Goal: Transaction & Acquisition: Purchase product/service

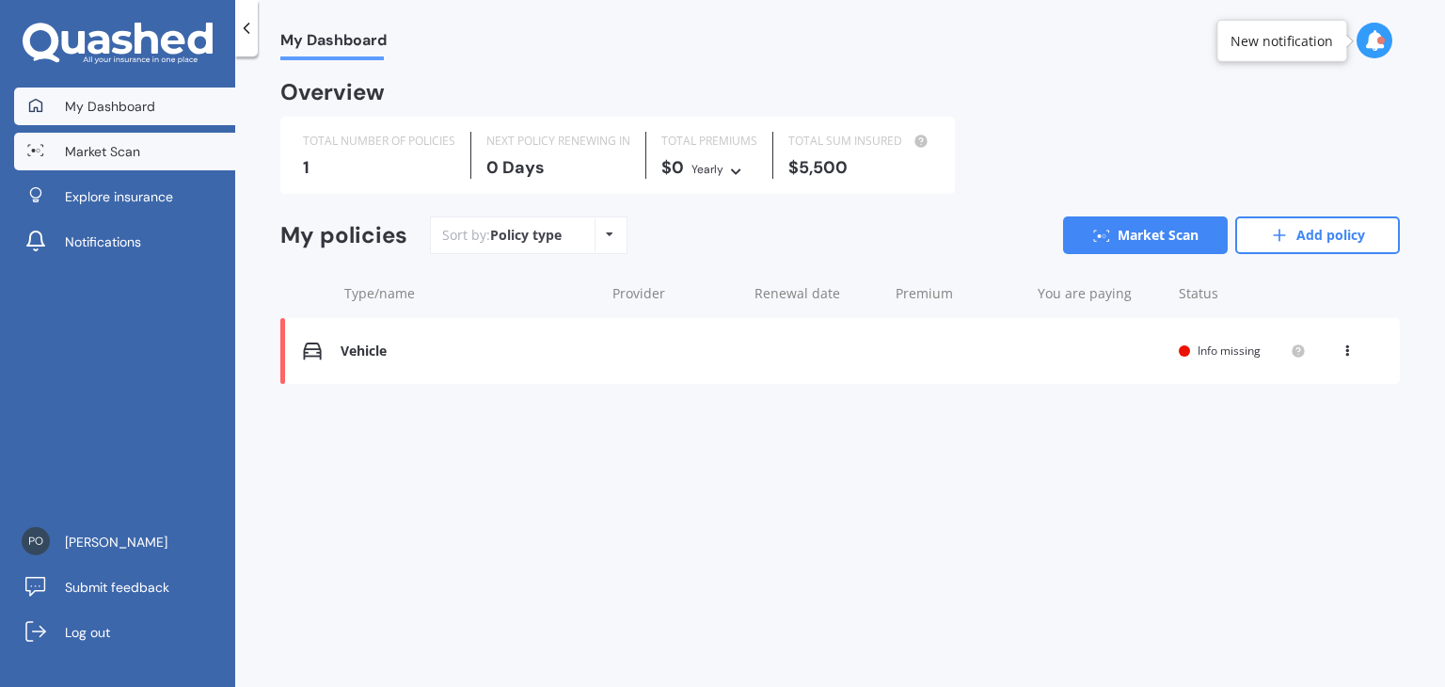
click at [113, 158] on span "Market Scan" at bounding box center [102, 151] width 75 height 19
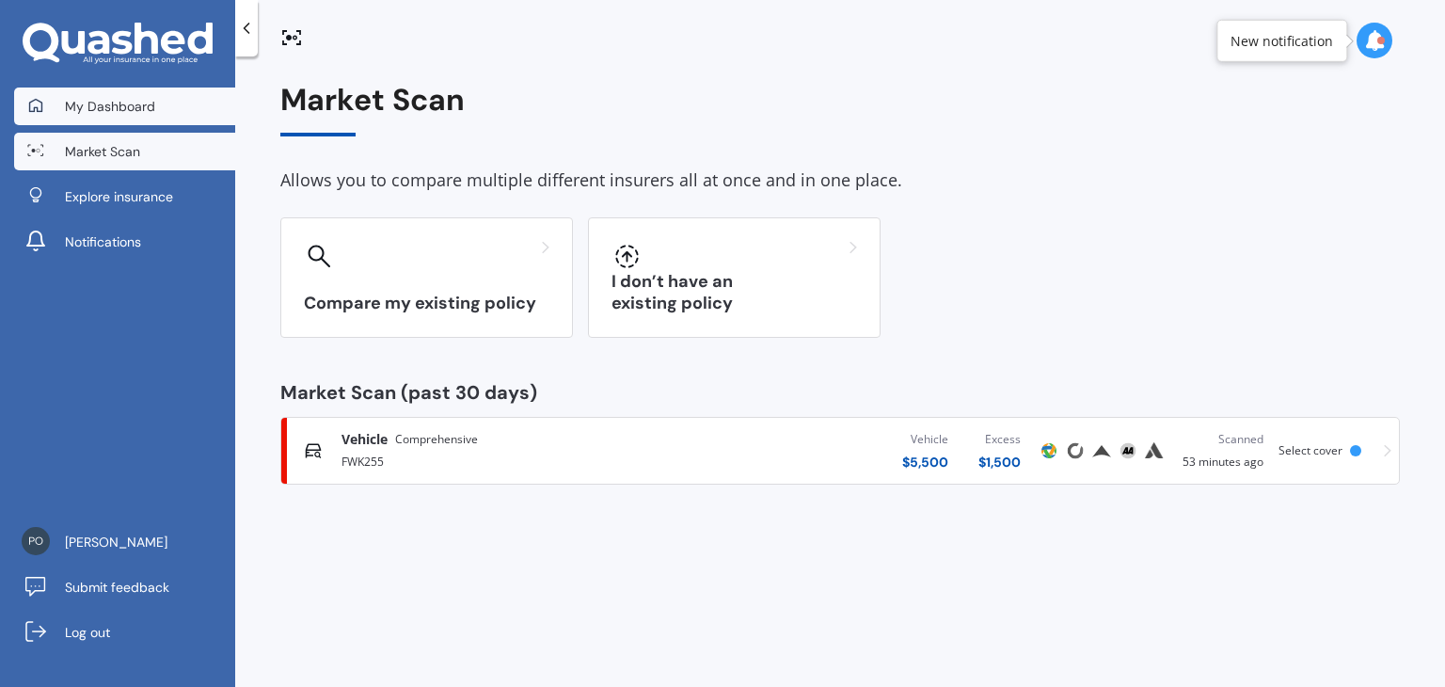
click at [120, 114] on span "My Dashboard" at bounding box center [110, 106] width 90 height 19
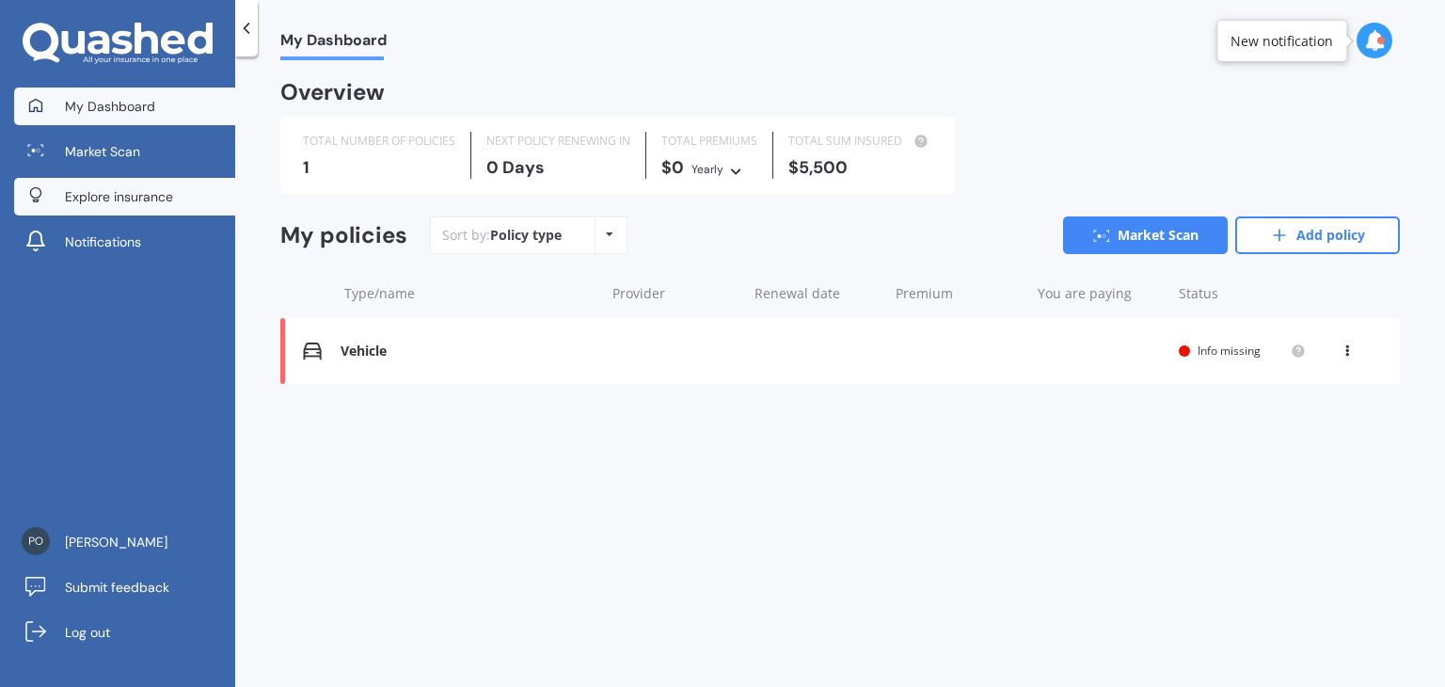
click at [112, 197] on span "Explore insurance" at bounding box center [119, 196] width 108 height 19
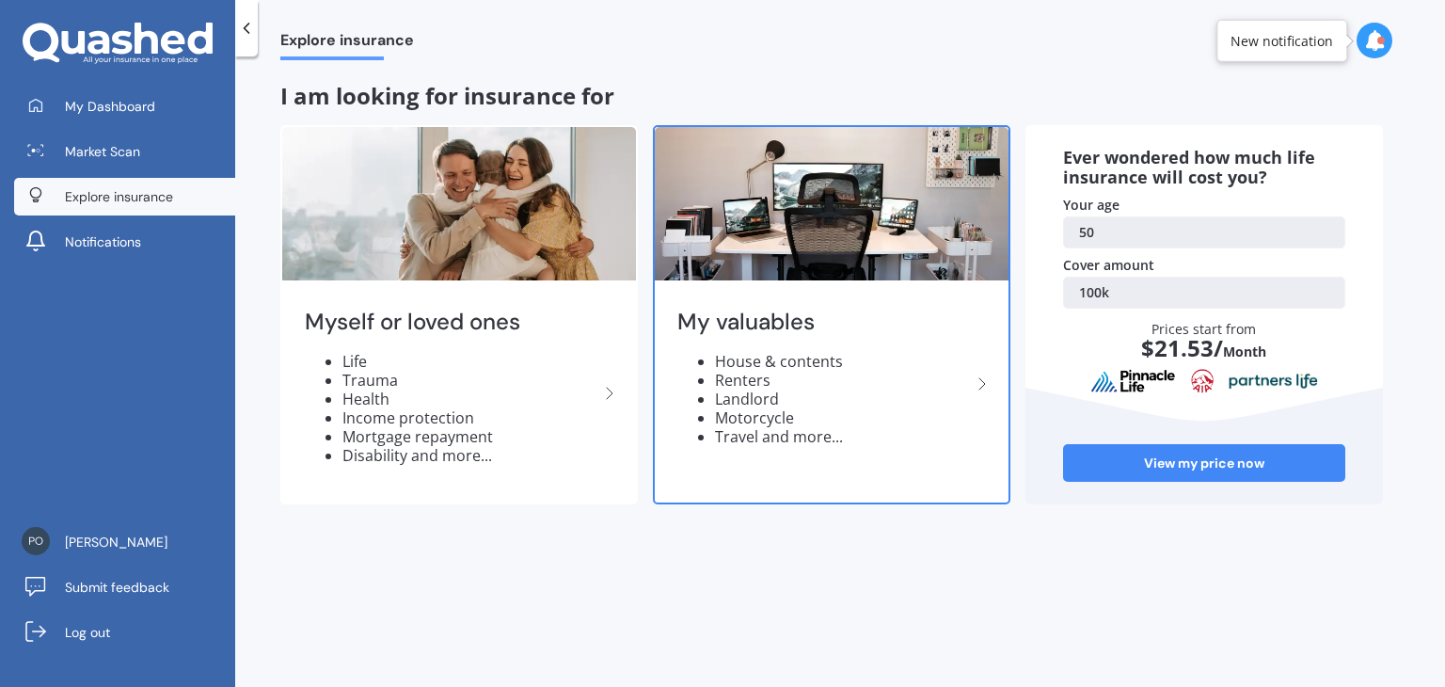
click at [887, 229] on img at bounding box center [832, 203] width 354 height 153
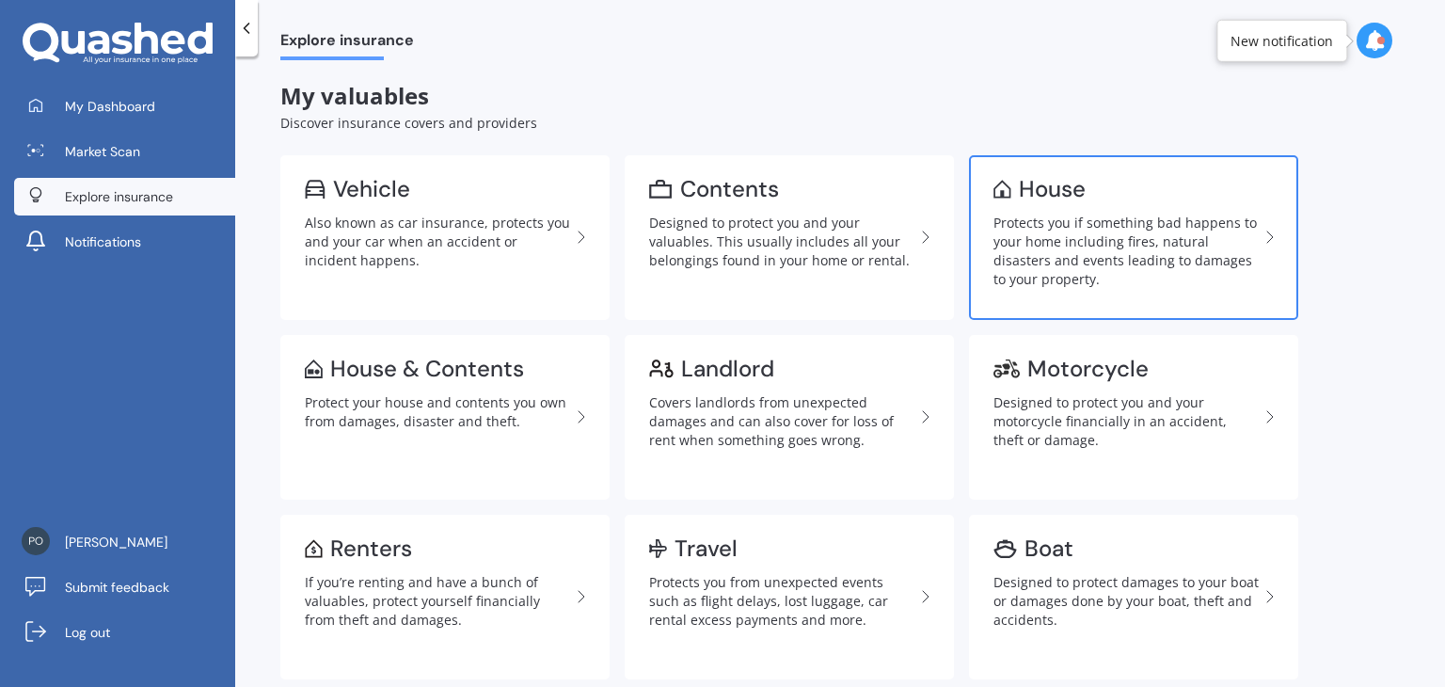
click at [1110, 238] on div "Protects you if something bad happens to your home including fires, natural dis…" at bounding box center [1125, 250] width 265 height 75
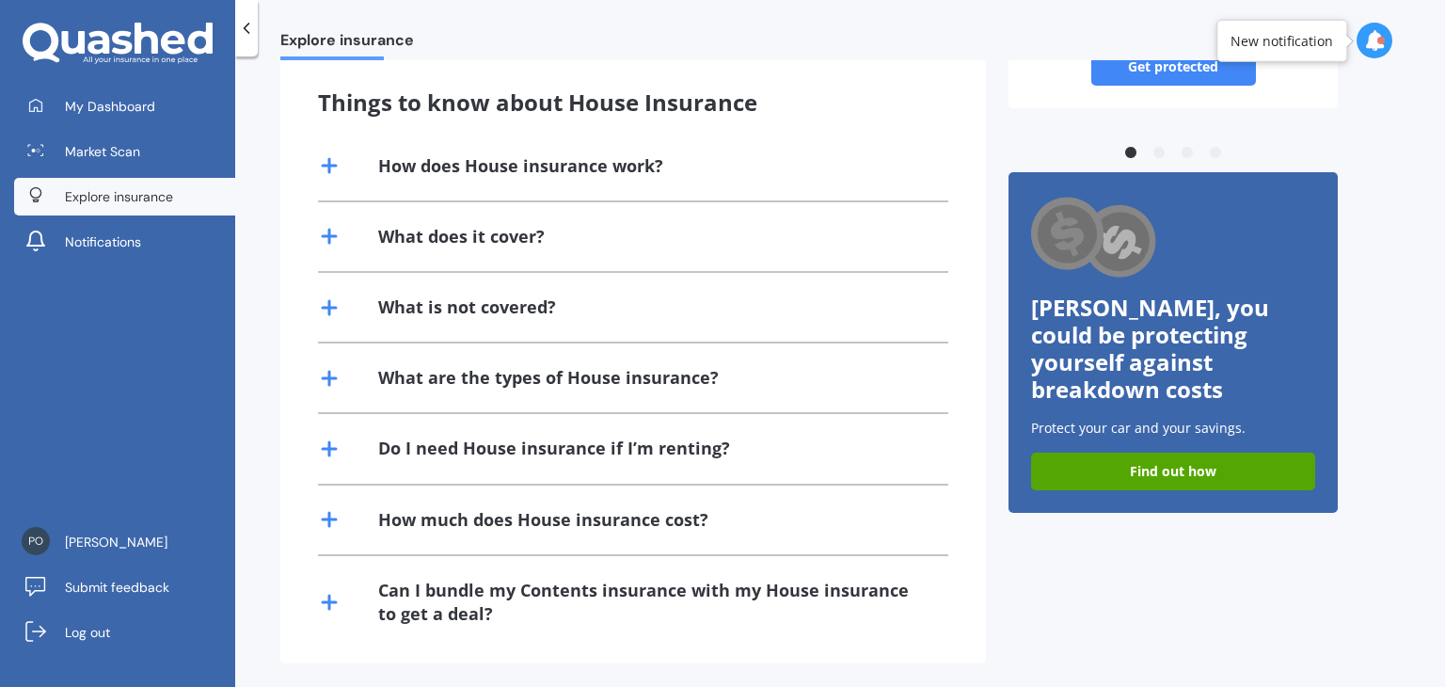
scroll to position [376, 0]
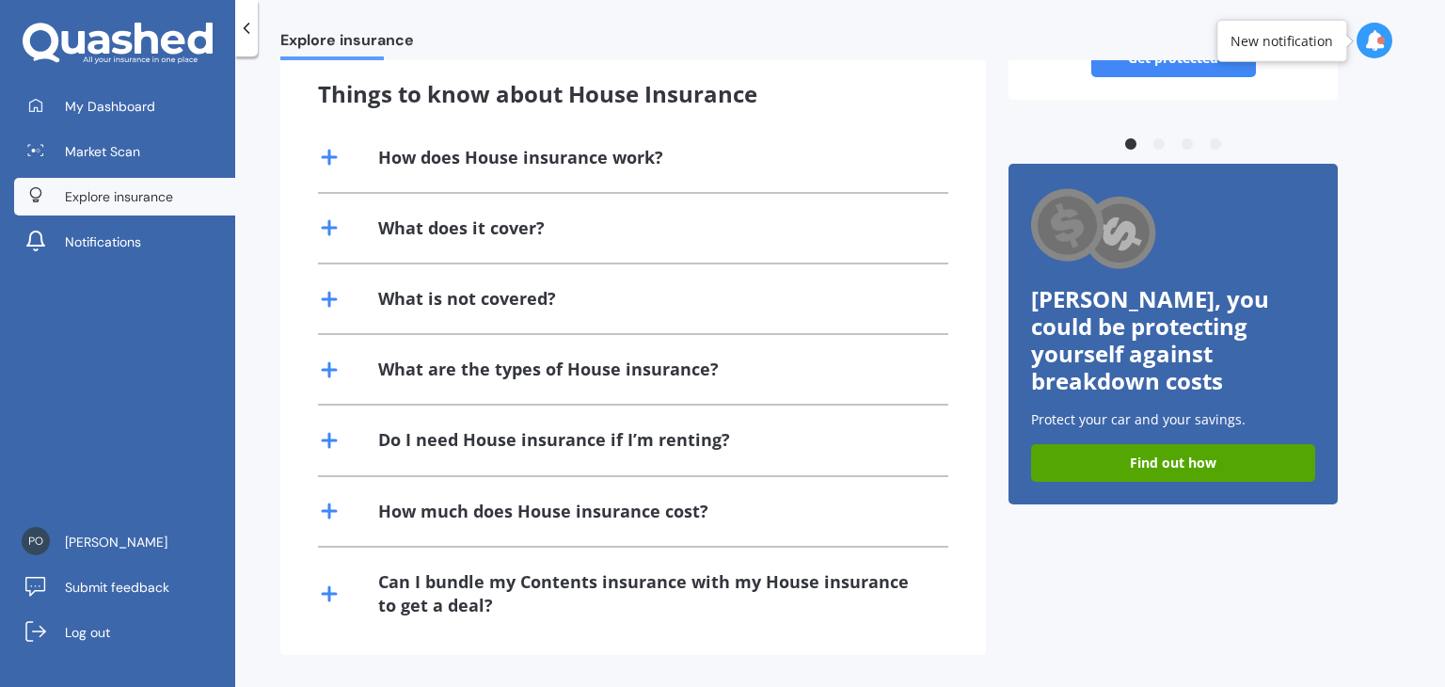
click at [702, 587] on div "Can I bundle my Contents insurance with my House insurance to get a deal?" at bounding box center [651, 593] width 547 height 47
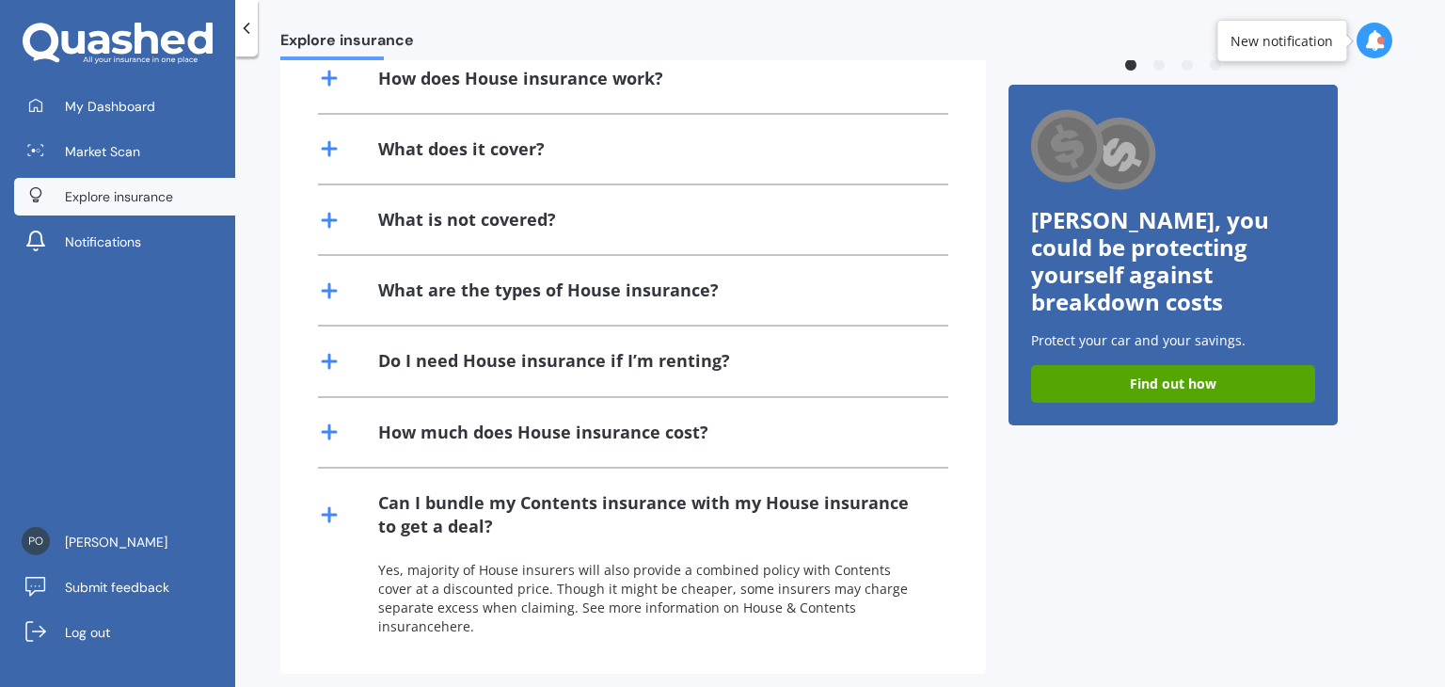
scroll to position [0, 0]
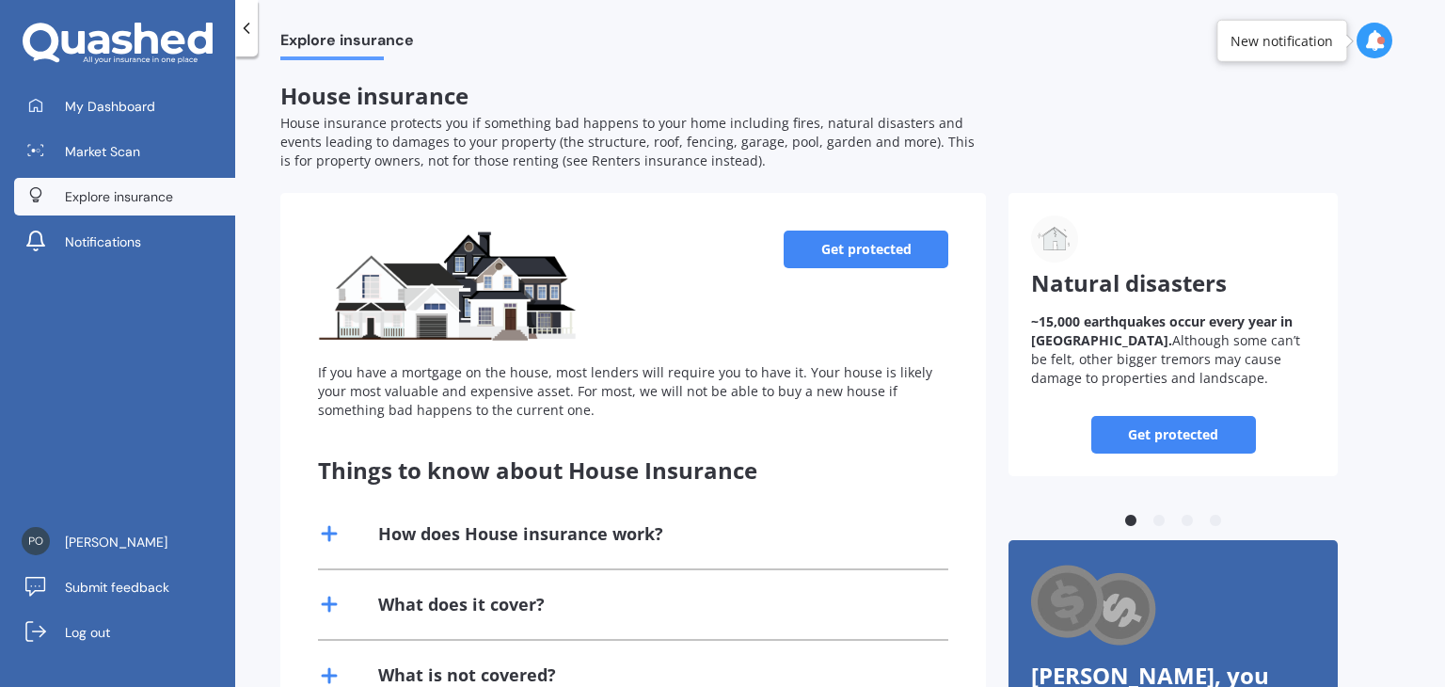
click at [116, 35] on icon at bounding box center [122, 43] width 21 height 24
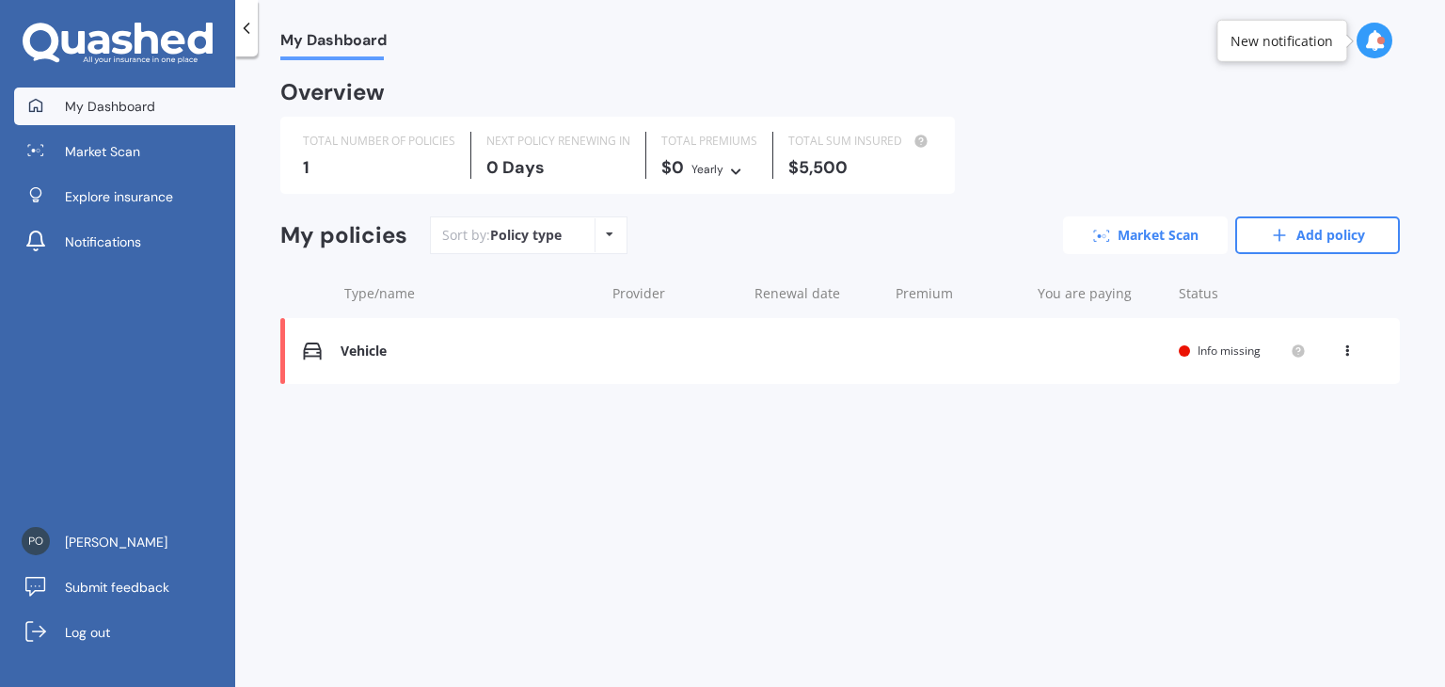
click at [1155, 234] on link "Market Scan" at bounding box center [1145, 235] width 165 height 38
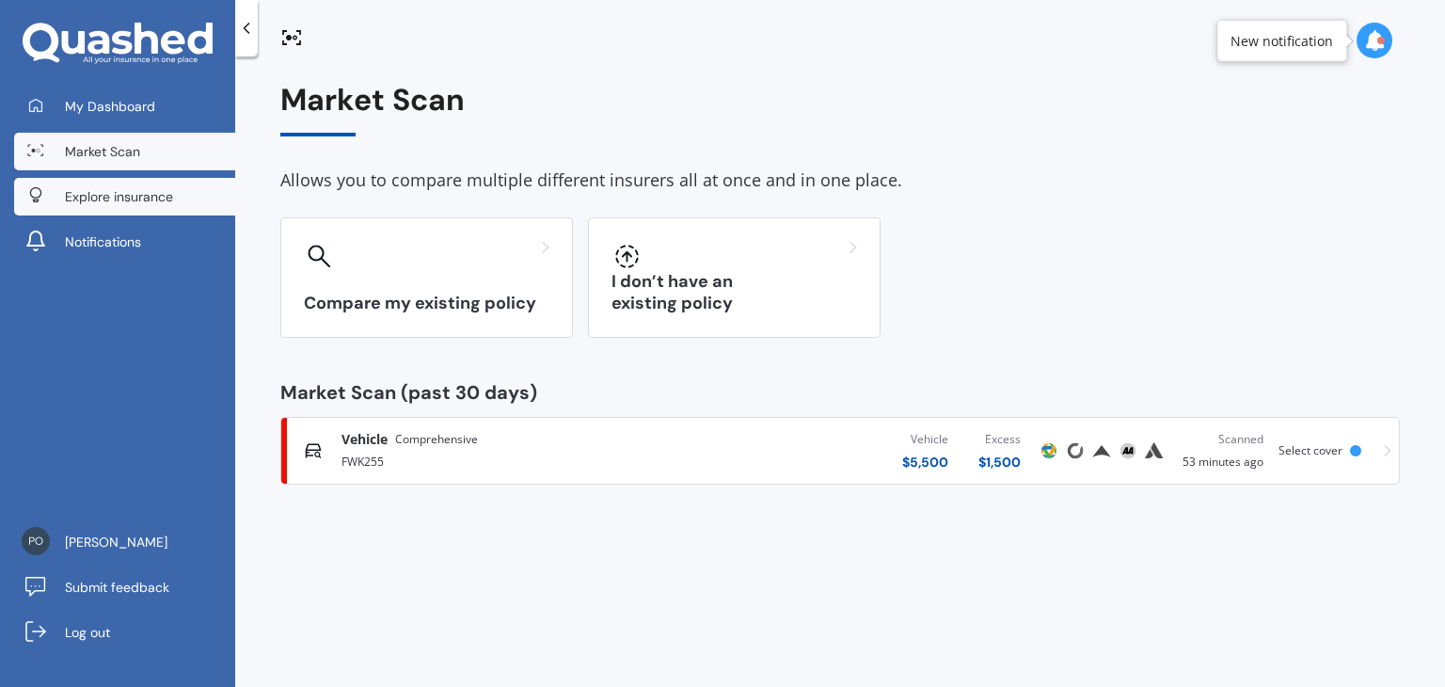
click at [110, 197] on span "Explore insurance" at bounding box center [119, 196] width 108 height 19
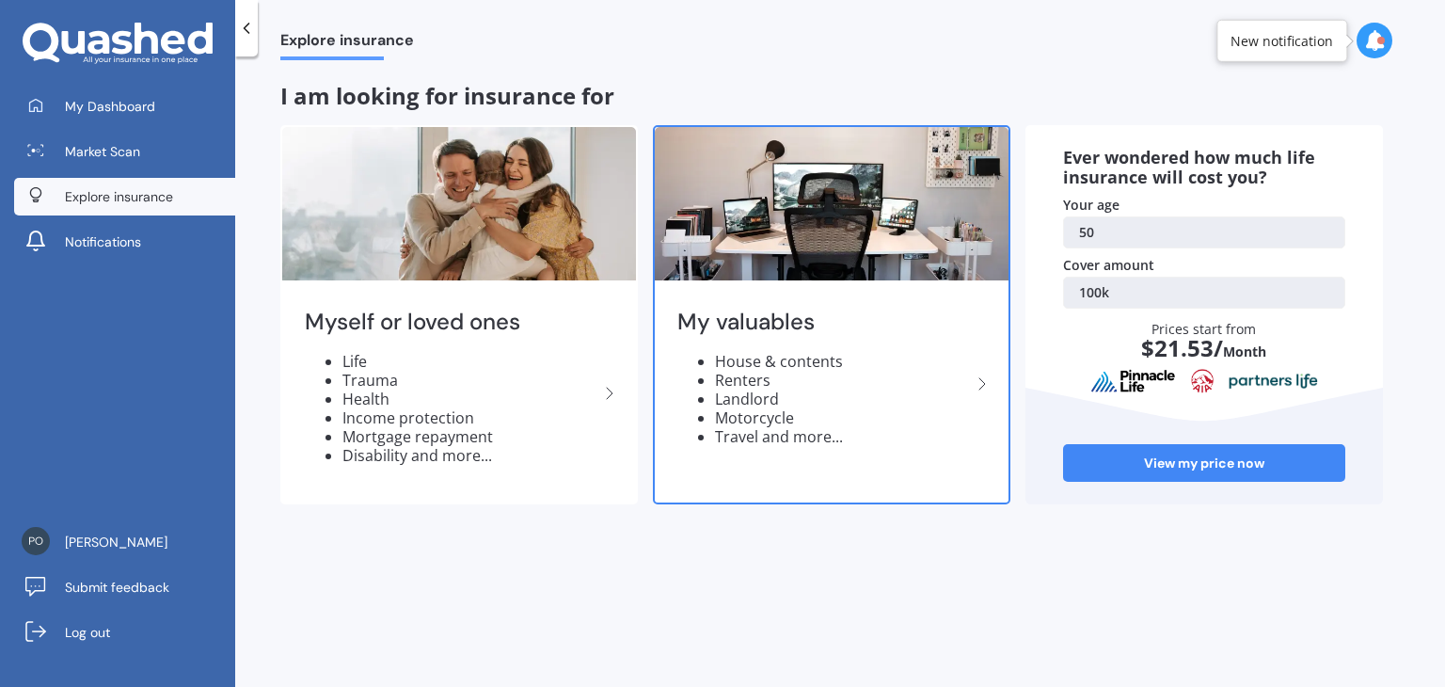
click at [833, 189] on img at bounding box center [832, 203] width 354 height 153
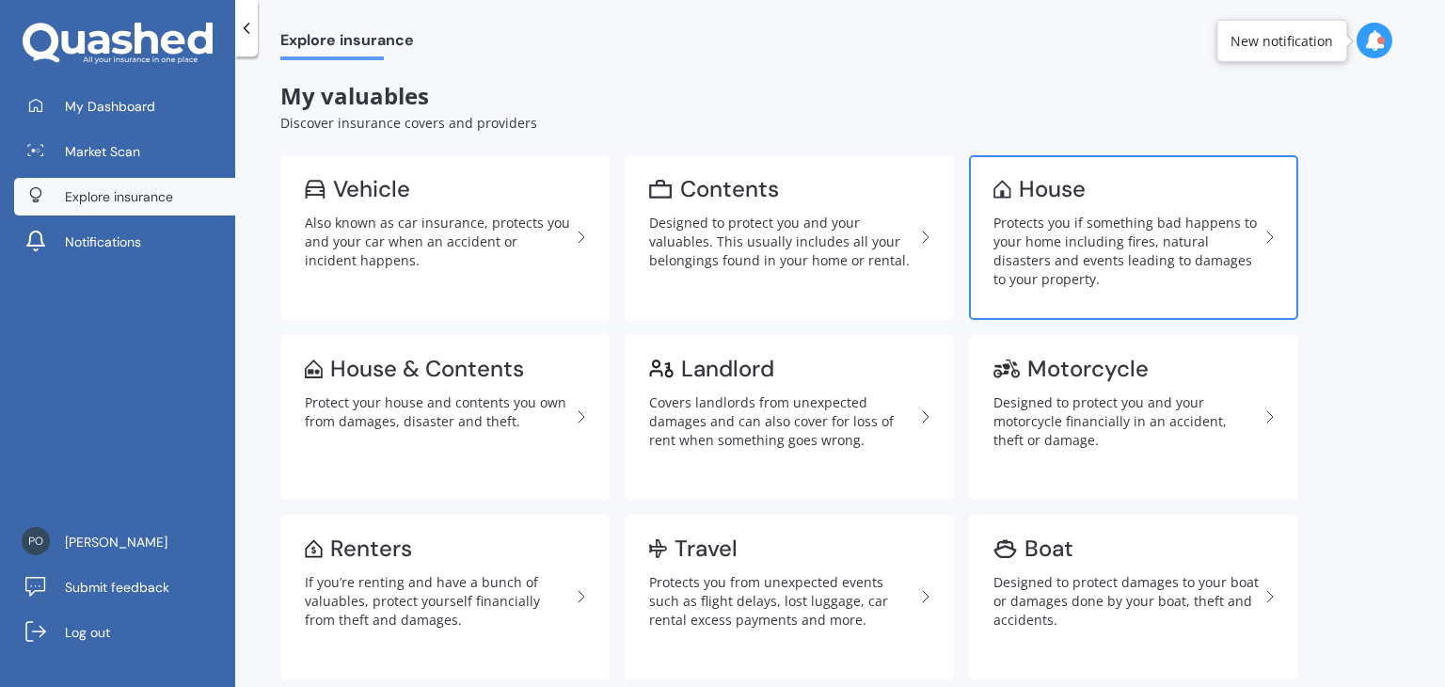
click at [1174, 230] on div "Protects you if something bad happens to your home including fires, natural dis…" at bounding box center [1125, 250] width 265 height 75
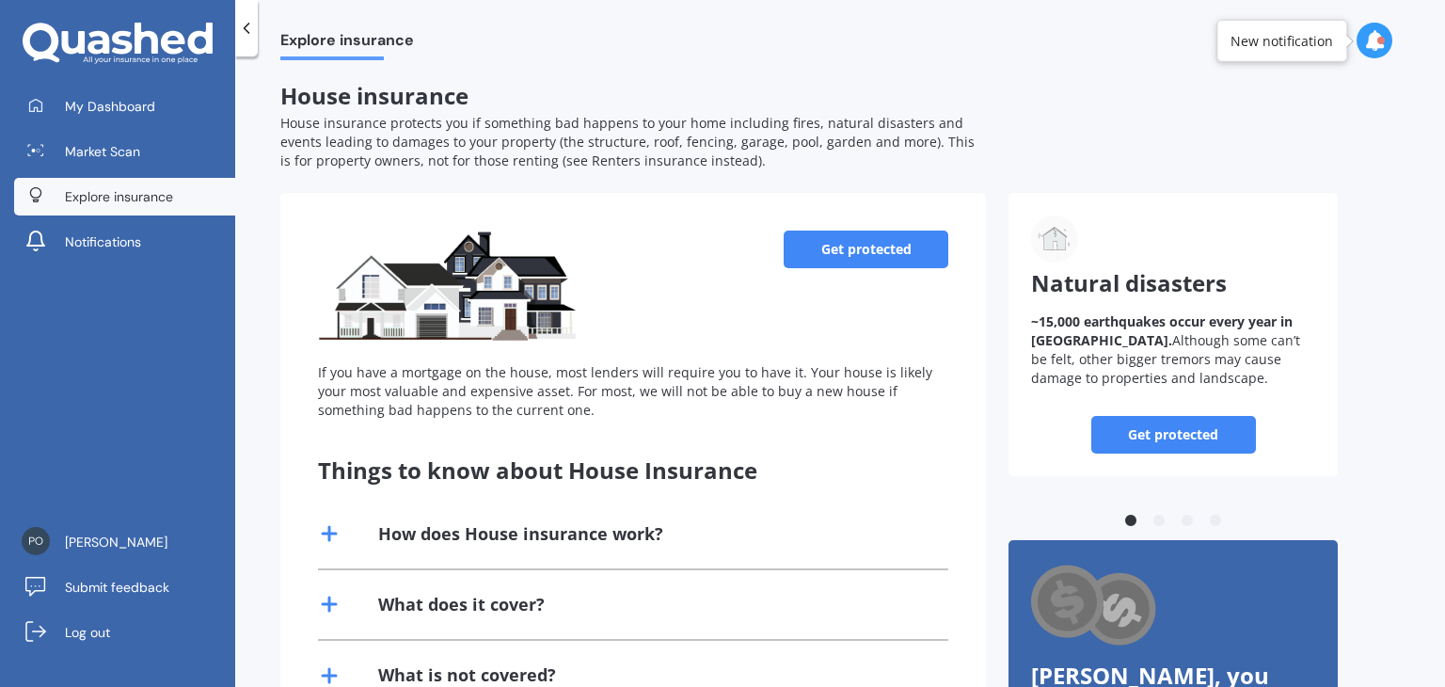
click at [884, 251] on link "Get protected" at bounding box center [865, 249] width 165 height 38
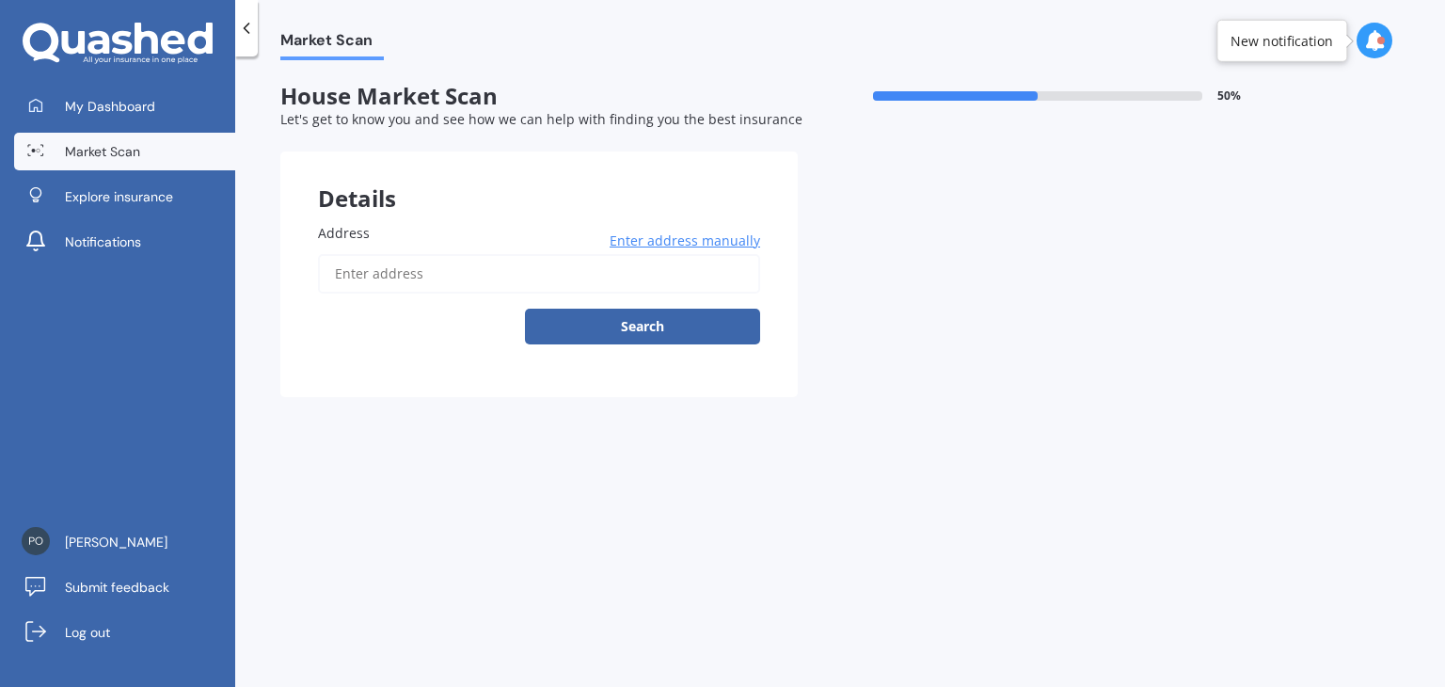
click at [372, 272] on input "Address" at bounding box center [539, 274] width 442 height 40
type input "[STREET_ADDRESS]"
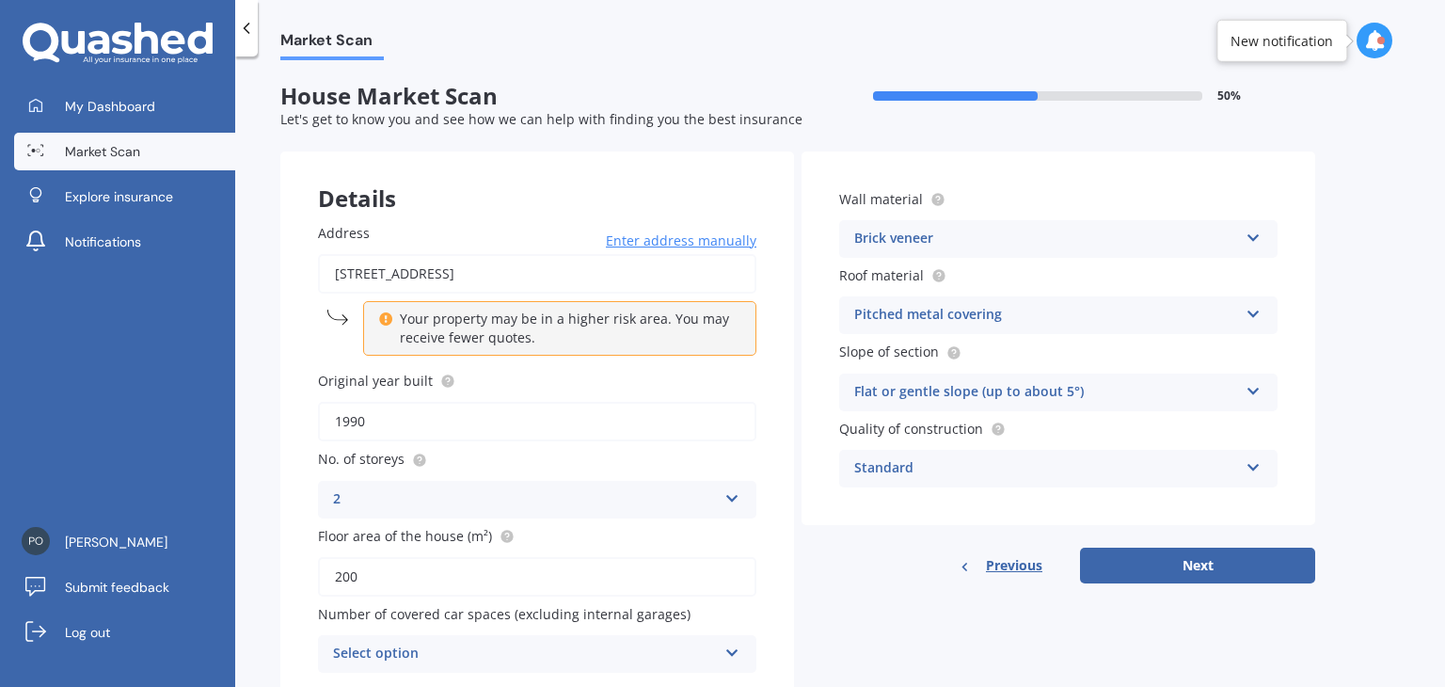
drag, startPoint x: 407, startPoint y: 411, endPoint x: 325, endPoint y: 418, distance: 82.1
click at [325, 418] on input "1990" at bounding box center [537, 422] width 438 height 40
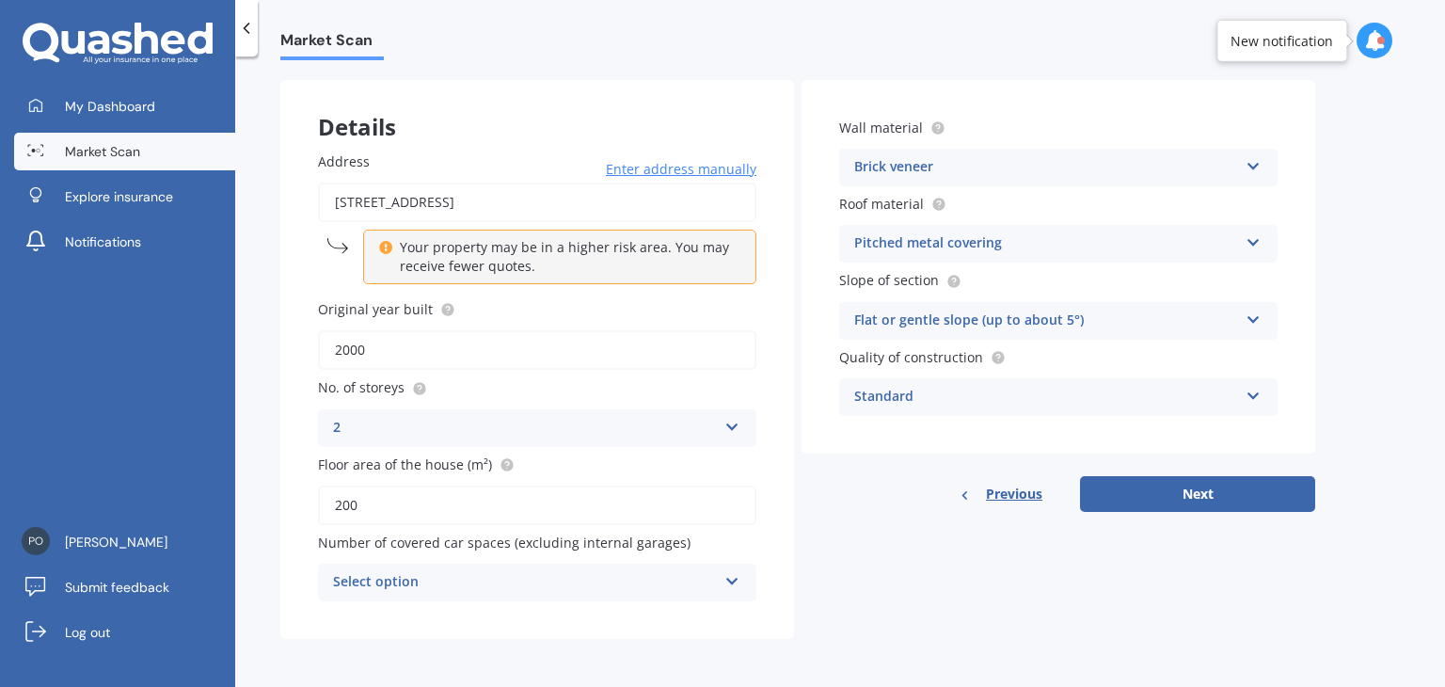
type input "2000"
click at [728, 577] on icon at bounding box center [732, 577] width 16 height 13
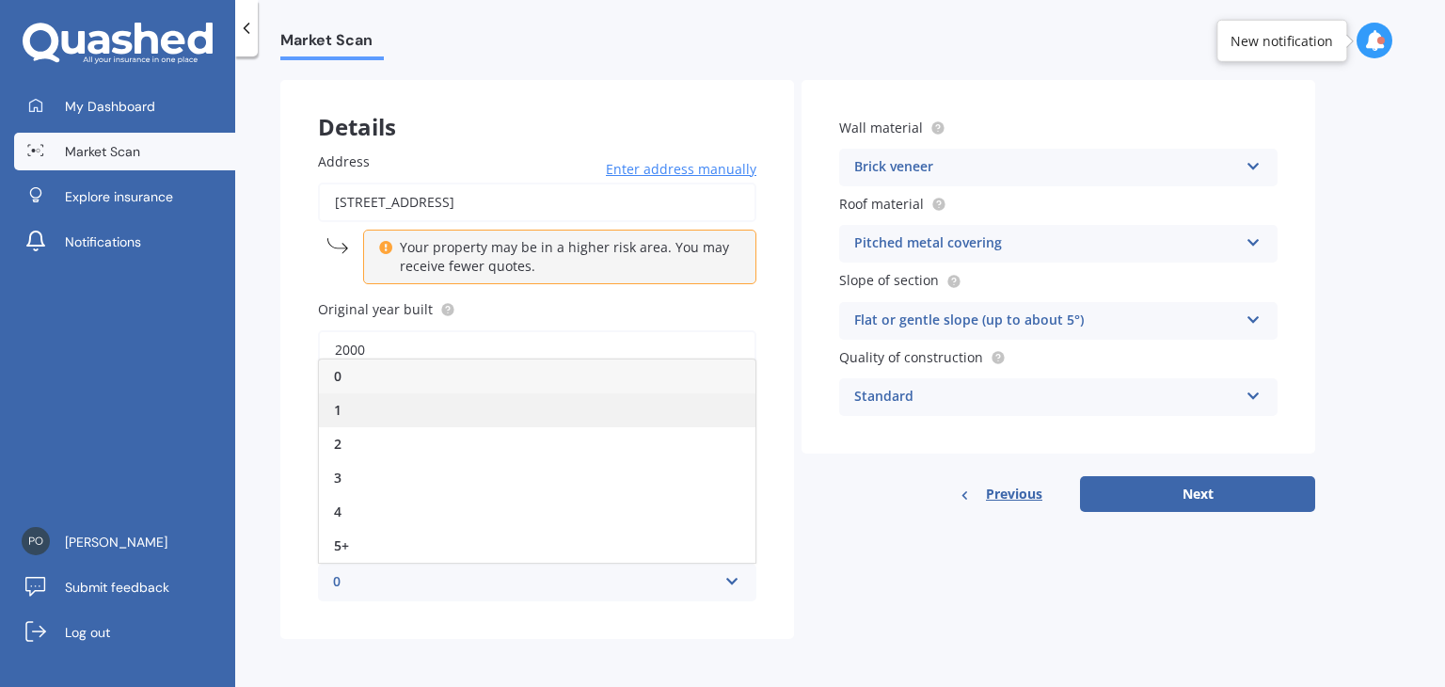
click at [410, 408] on div "1" at bounding box center [537, 410] width 436 height 34
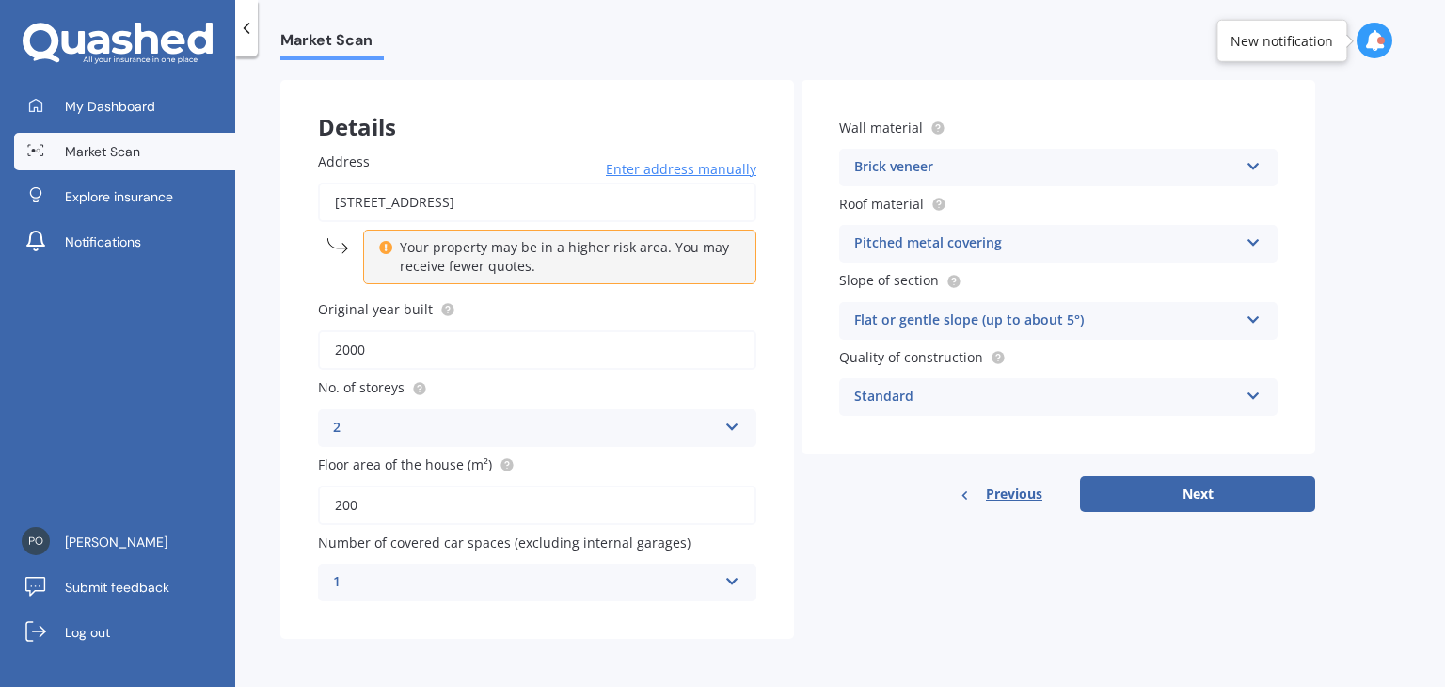
click at [726, 580] on icon at bounding box center [732, 577] width 16 height 13
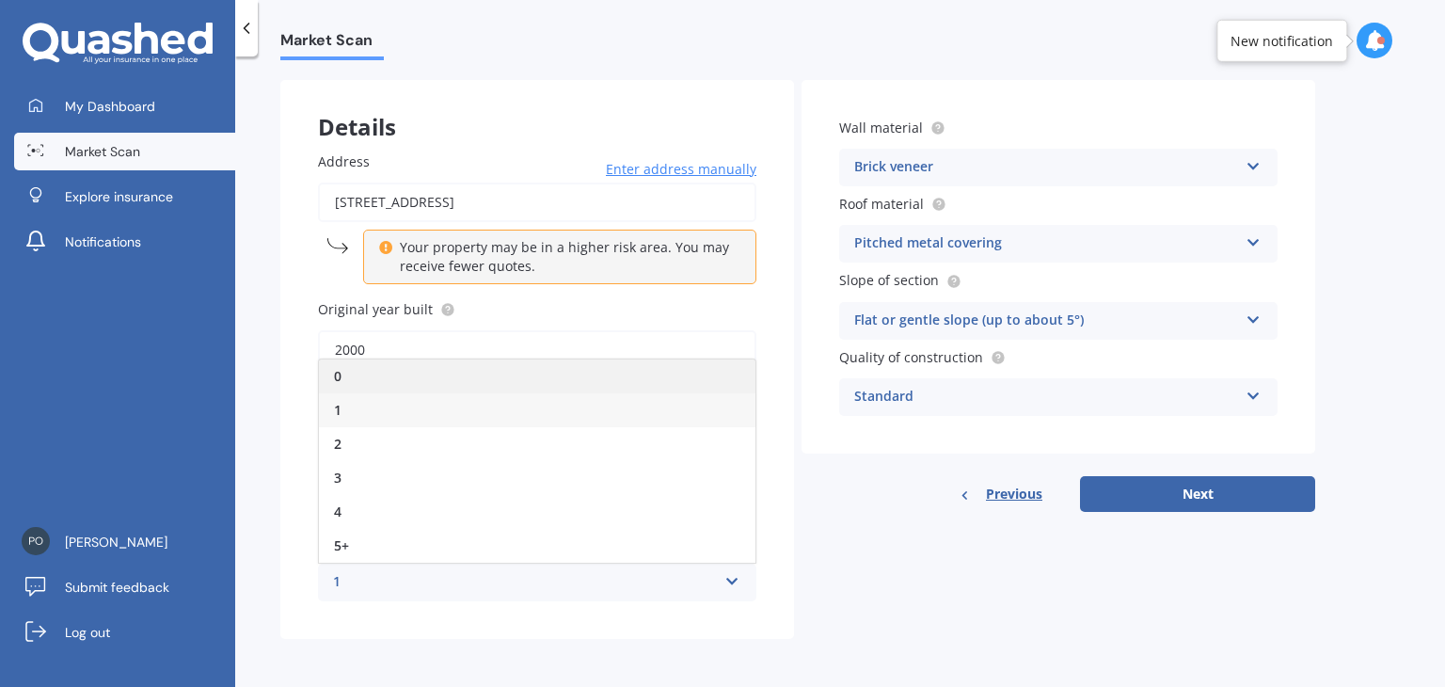
click at [371, 380] on div "0" at bounding box center [537, 376] width 436 height 34
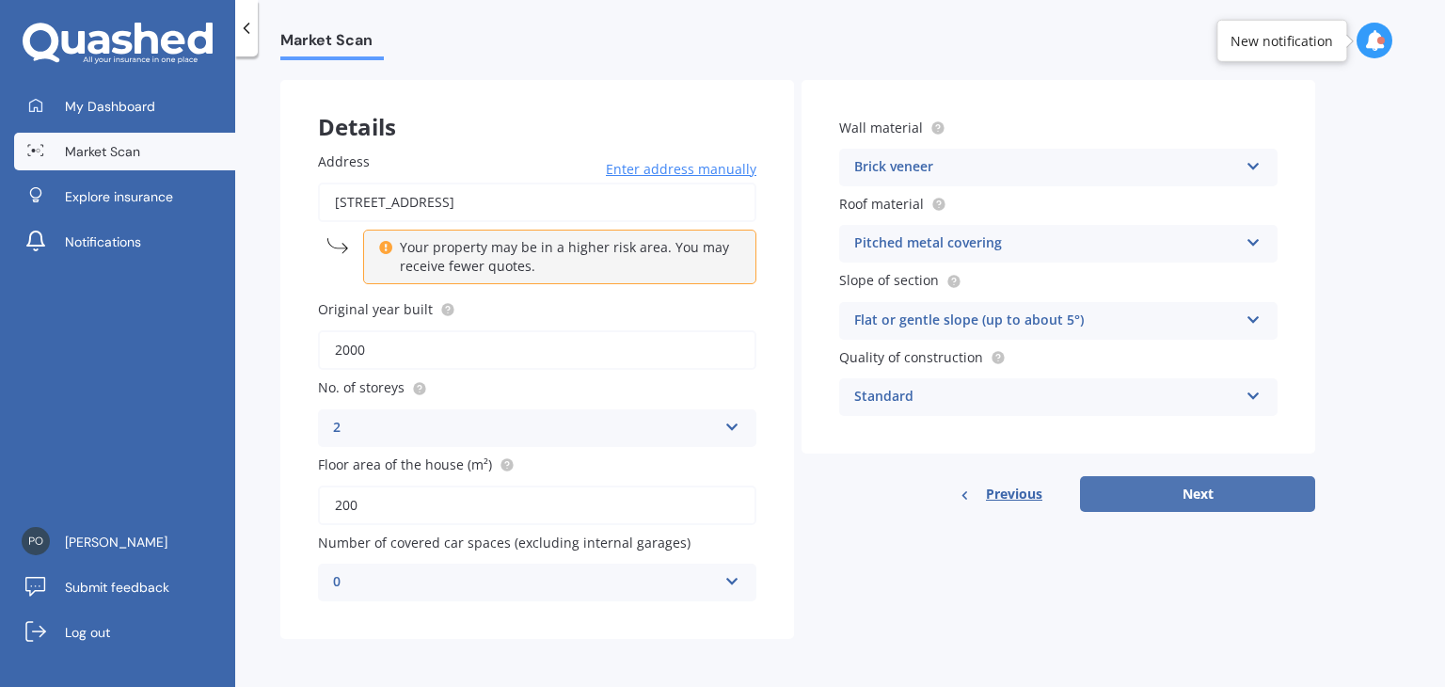
click at [1233, 502] on button "Next" at bounding box center [1197, 494] width 235 height 36
select select "03"
select select "12"
select select "1974"
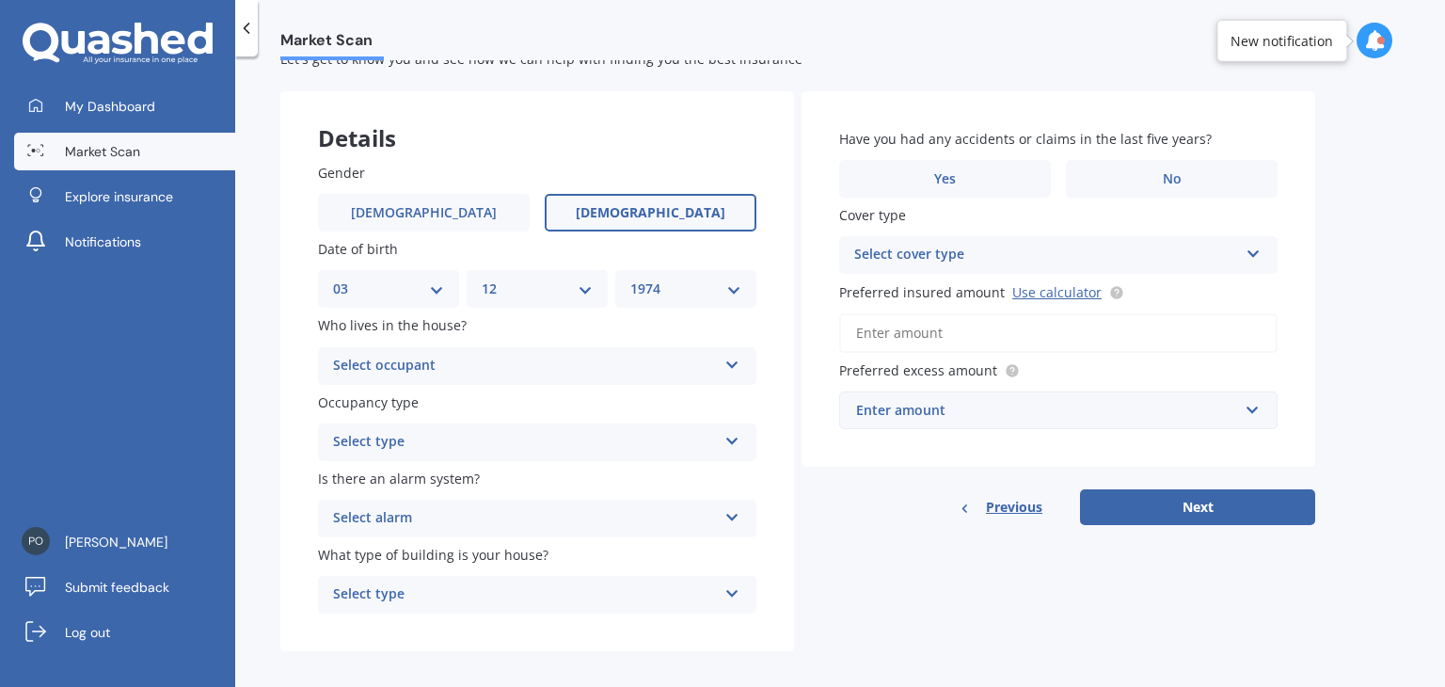
scroll to position [75, 0]
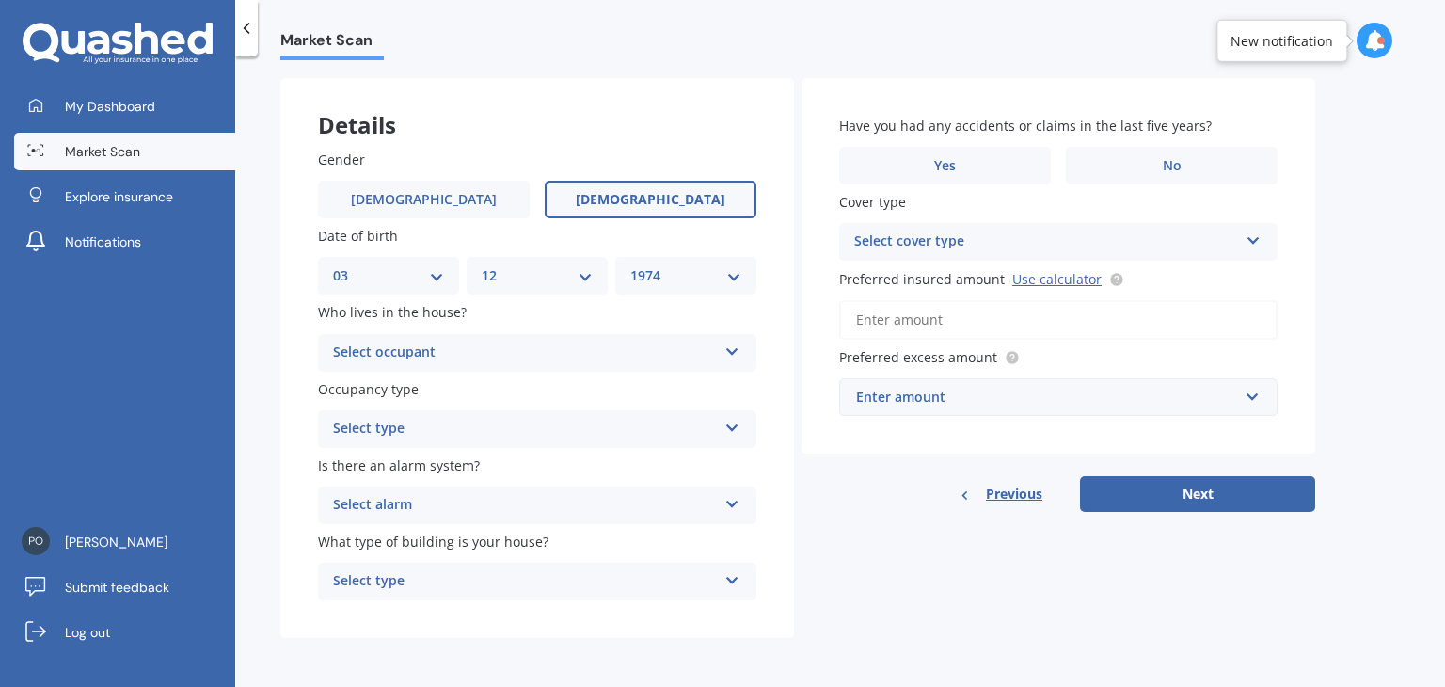
click at [521, 352] on div "Select occupant" at bounding box center [525, 352] width 384 height 23
click at [500, 388] on div "Owner" at bounding box center [537, 389] width 436 height 34
click at [519, 423] on div "Select type" at bounding box center [525, 429] width 384 height 23
click at [521, 467] on div "Permanent" at bounding box center [537, 466] width 436 height 34
click at [527, 510] on div "Select alarm" at bounding box center [525, 505] width 384 height 23
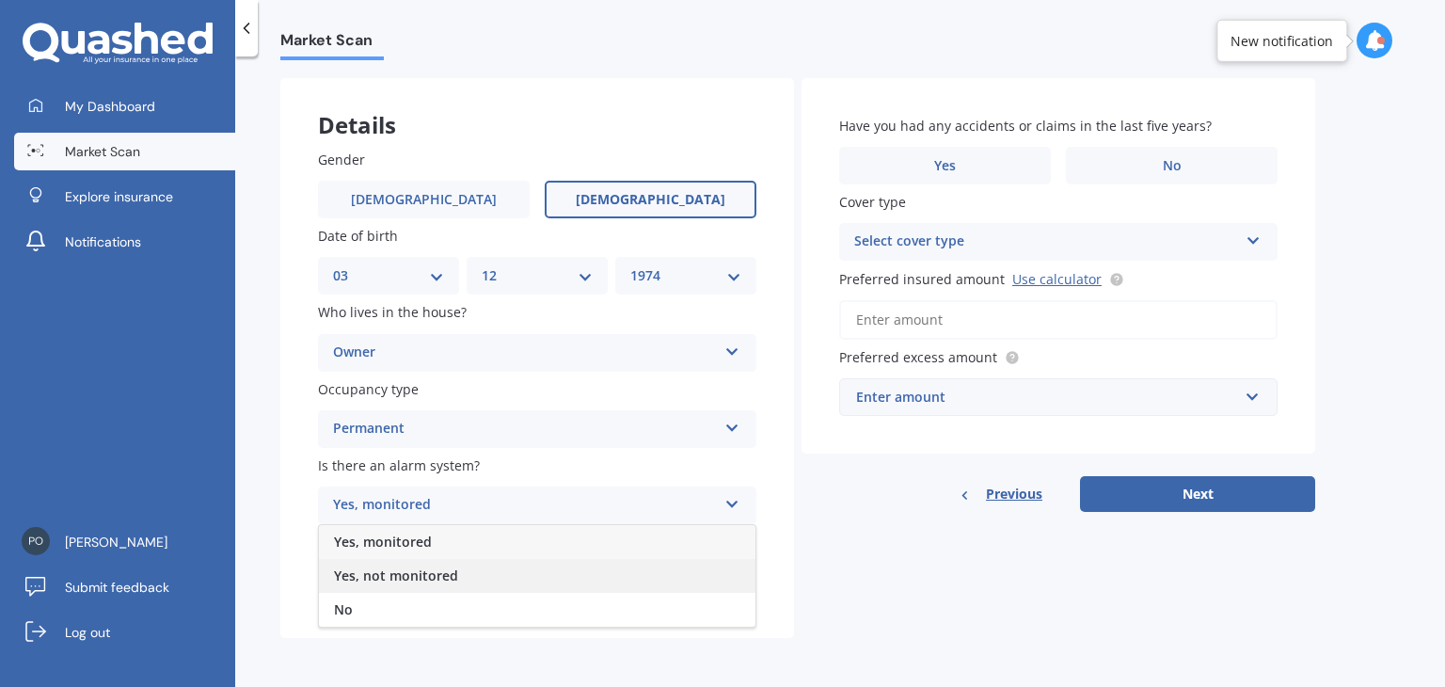
click at [418, 584] on div "Yes, not monitored" at bounding box center [537, 576] width 436 height 34
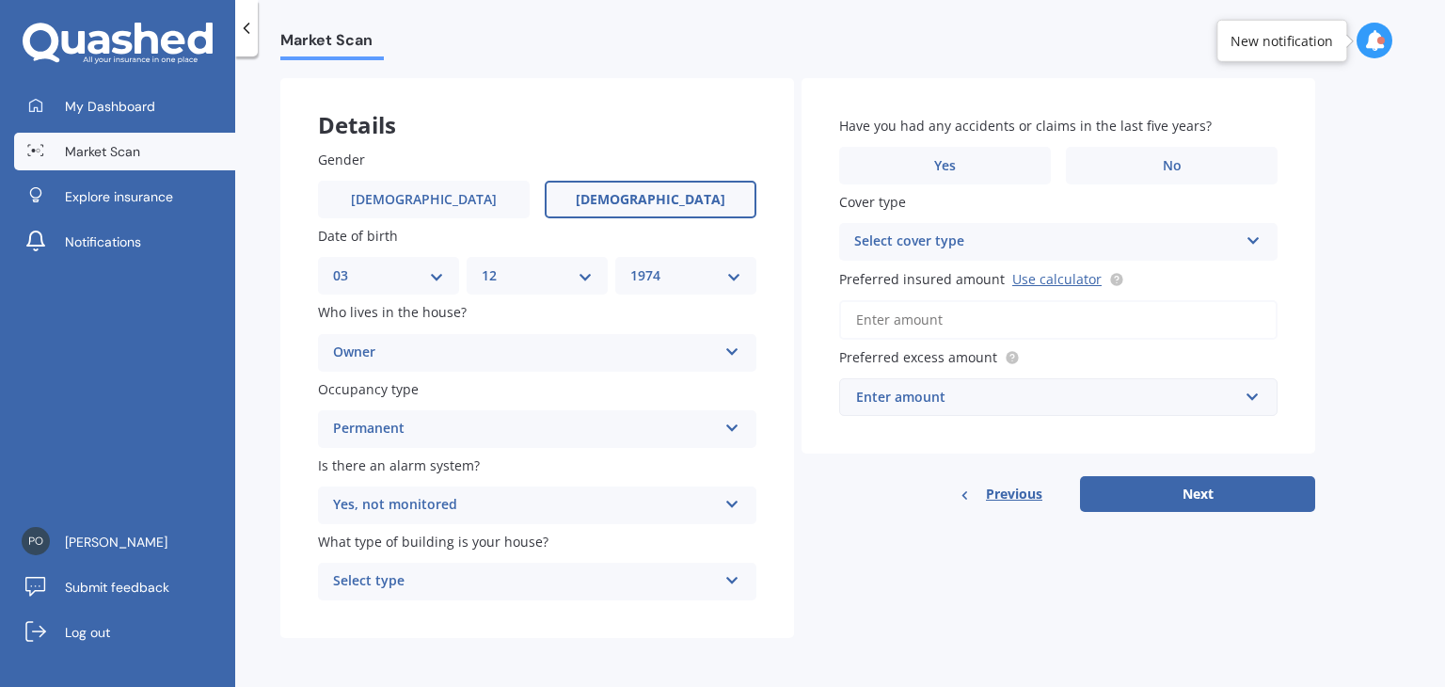
click at [493, 580] on div "Select type" at bounding box center [525, 581] width 384 height 23
click at [466, 473] on div "Freestanding" at bounding box center [537, 477] width 436 height 34
click at [1131, 171] on label "No" at bounding box center [1172, 166] width 212 height 38
click at [0, 0] on input "No" at bounding box center [0, 0] width 0 height 0
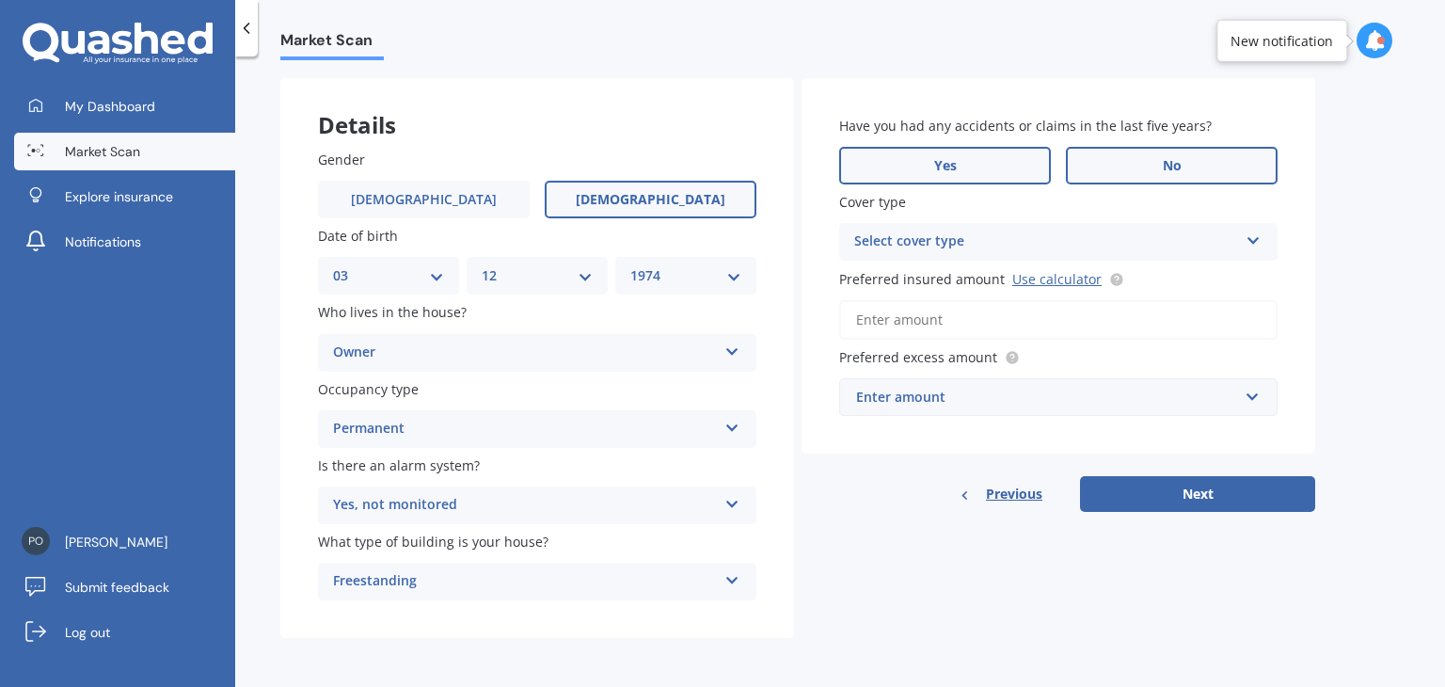
click at [976, 164] on label "Yes" at bounding box center [945, 166] width 212 height 38
click at [0, 0] on input "Yes" at bounding box center [0, 0] width 0 height 0
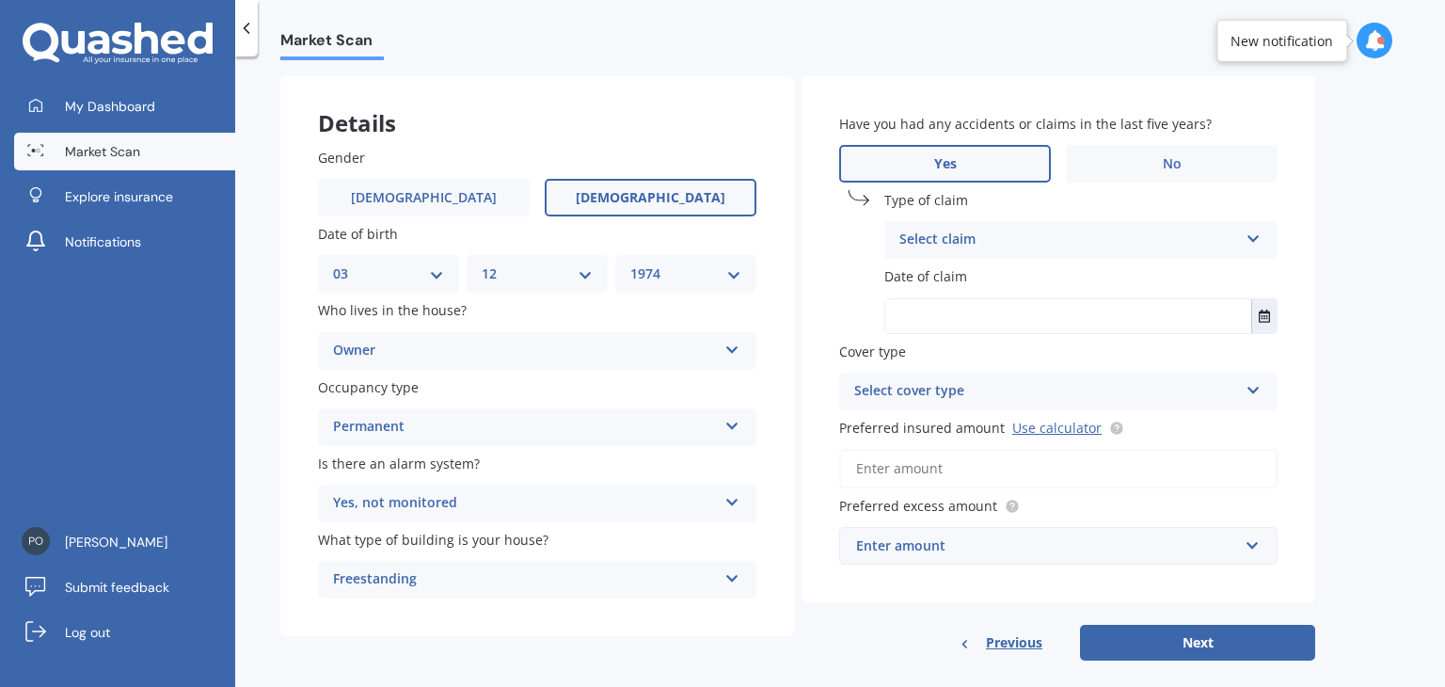
click at [1028, 240] on div "Select claim" at bounding box center [1068, 240] width 339 height 23
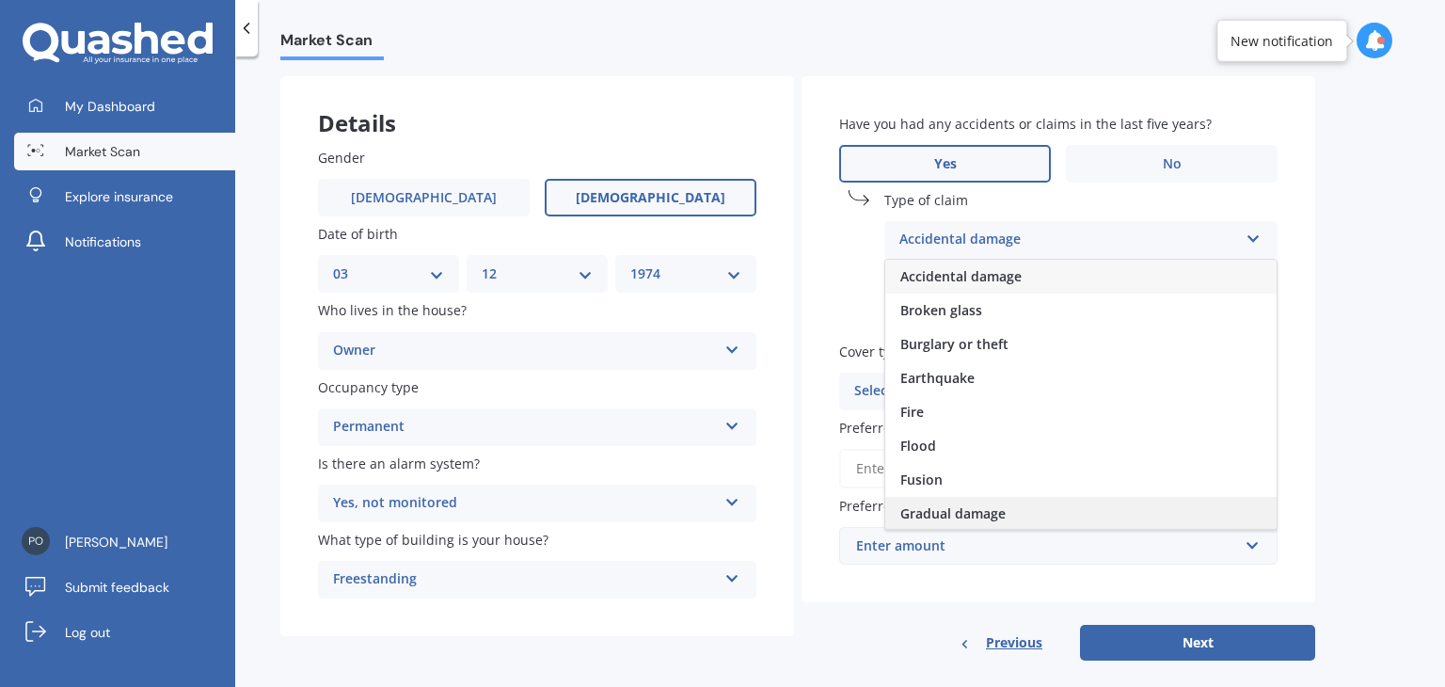
click at [1001, 521] on span "Gradual damage" at bounding box center [952, 513] width 105 height 18
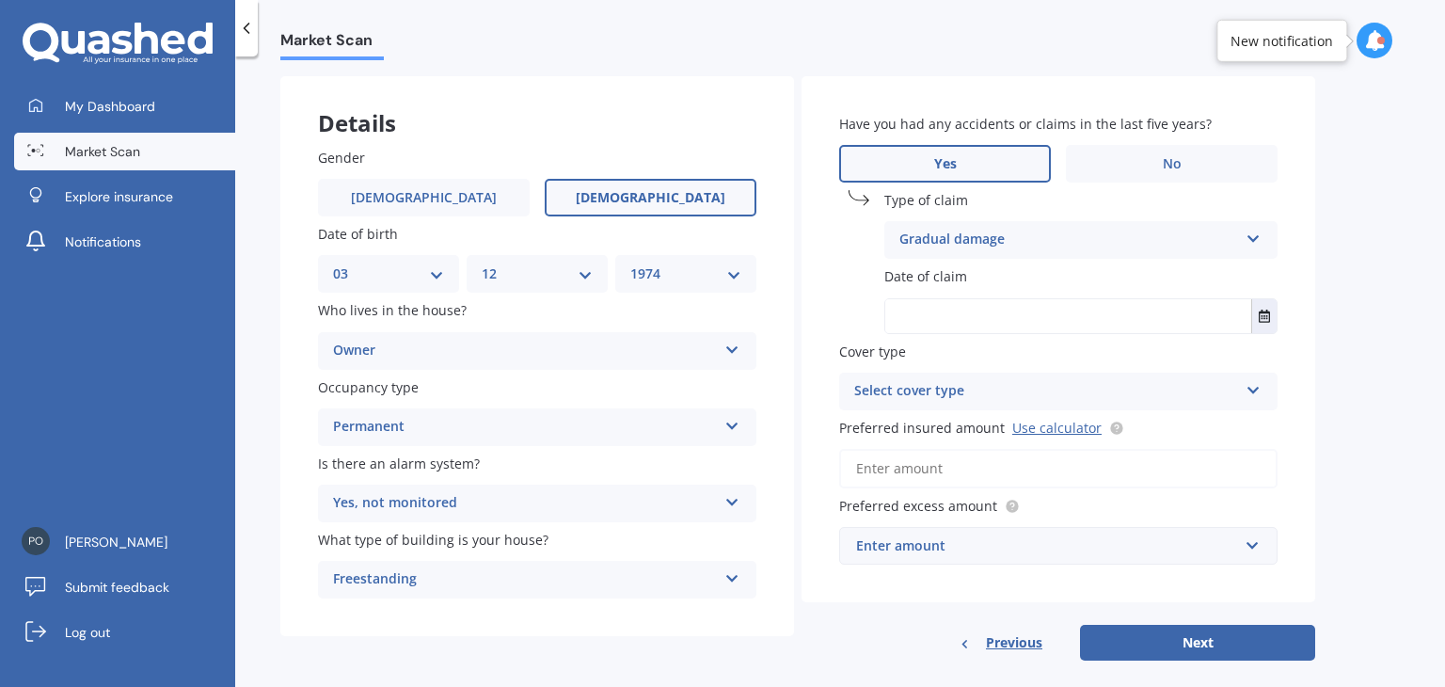
click at [982, 309] on input "text" at bounding box center [1068, 316] width 366 height 34
click at [1264, 309] on icon "Select date" at bounding box center [1263, 315] width 11 height 13
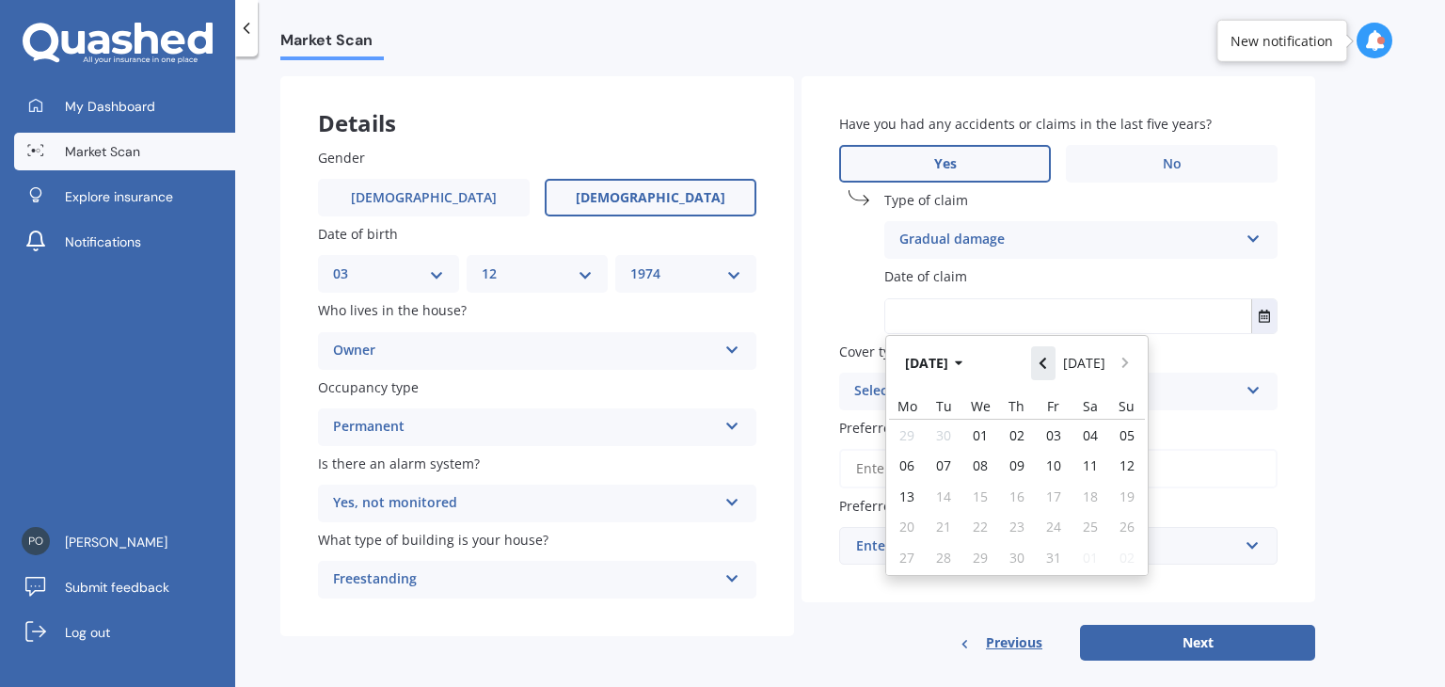
click at [1047, 370] on icon "Navigate back" at bounding box center [1042, 362] width 8 height 13
click at [1047, 364] on icon "Navigate back" at bounding box center [1042, 362] width 8 height 13
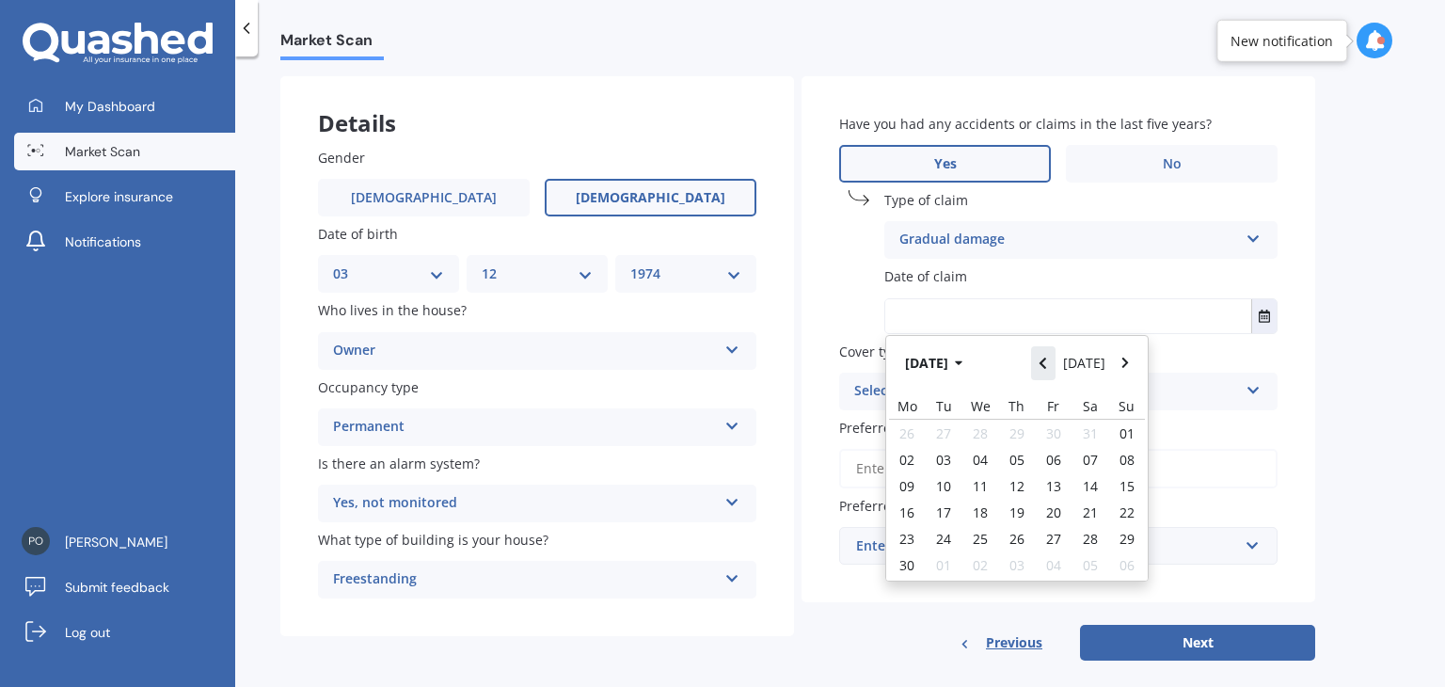
click at [1047, 364] on icon "Navigate back" at bounding box center [1042, 362] width 8 height 13
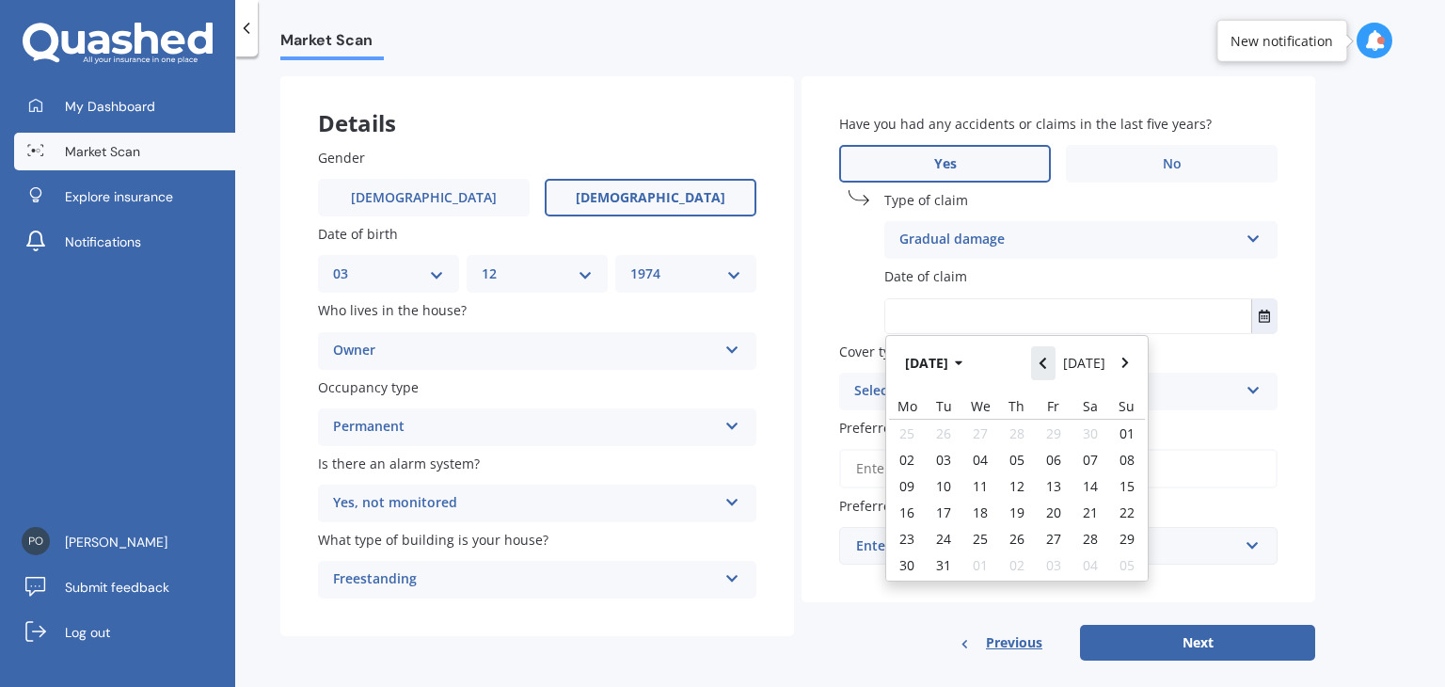
click at [1047, 364] on icon "Navigate back" at bounding box center [1042, 362] width 8 height 13
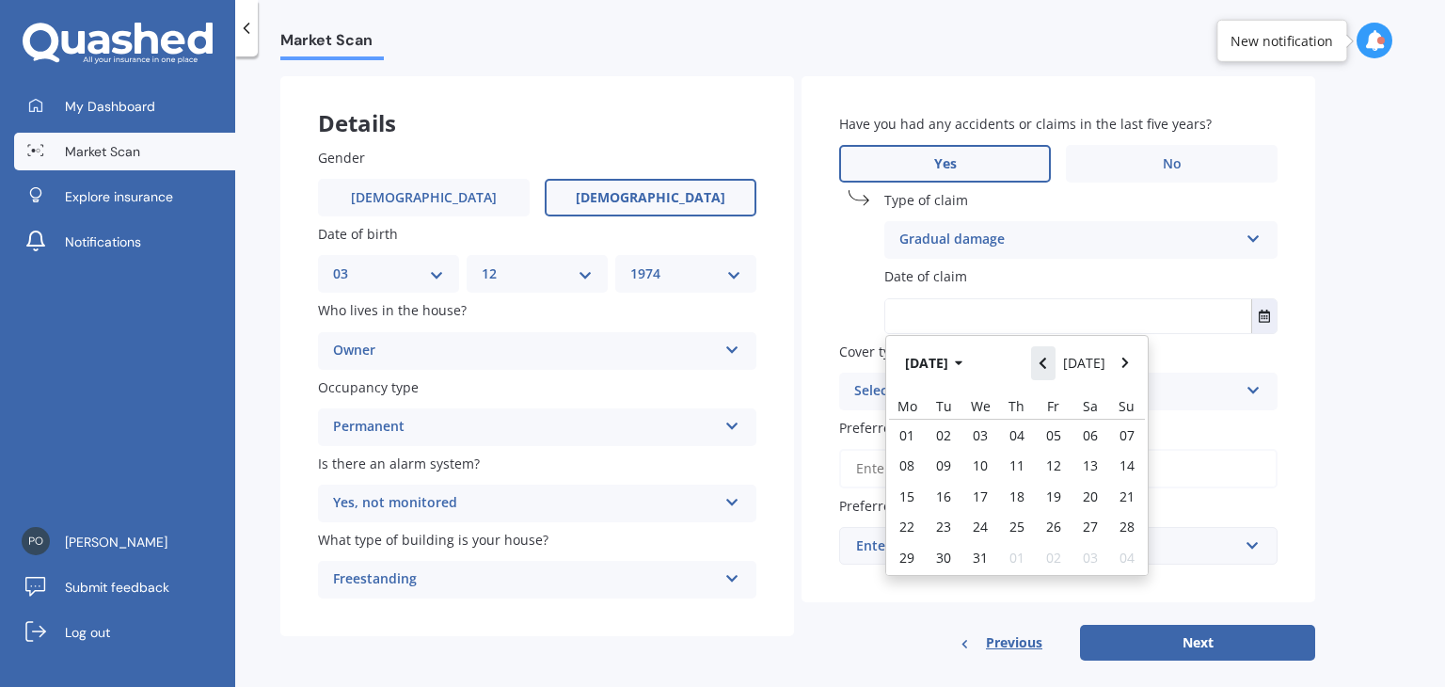
click at [1047, 364] on icon "Navigate back" at bounding box center [1042, 362] width 8 height 13
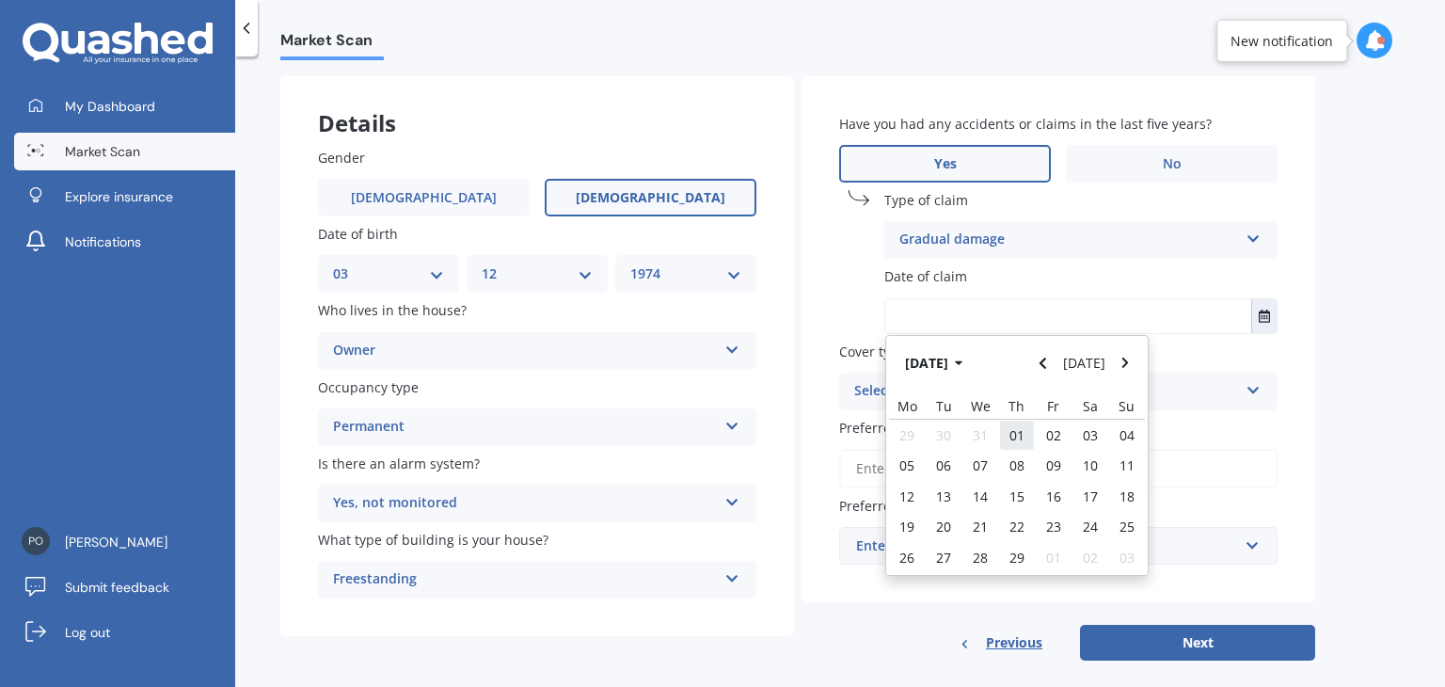
click at [1016, 437] on span "01" at bounding box center [1016, 435] width 15 height 18
type input "[DATE]"
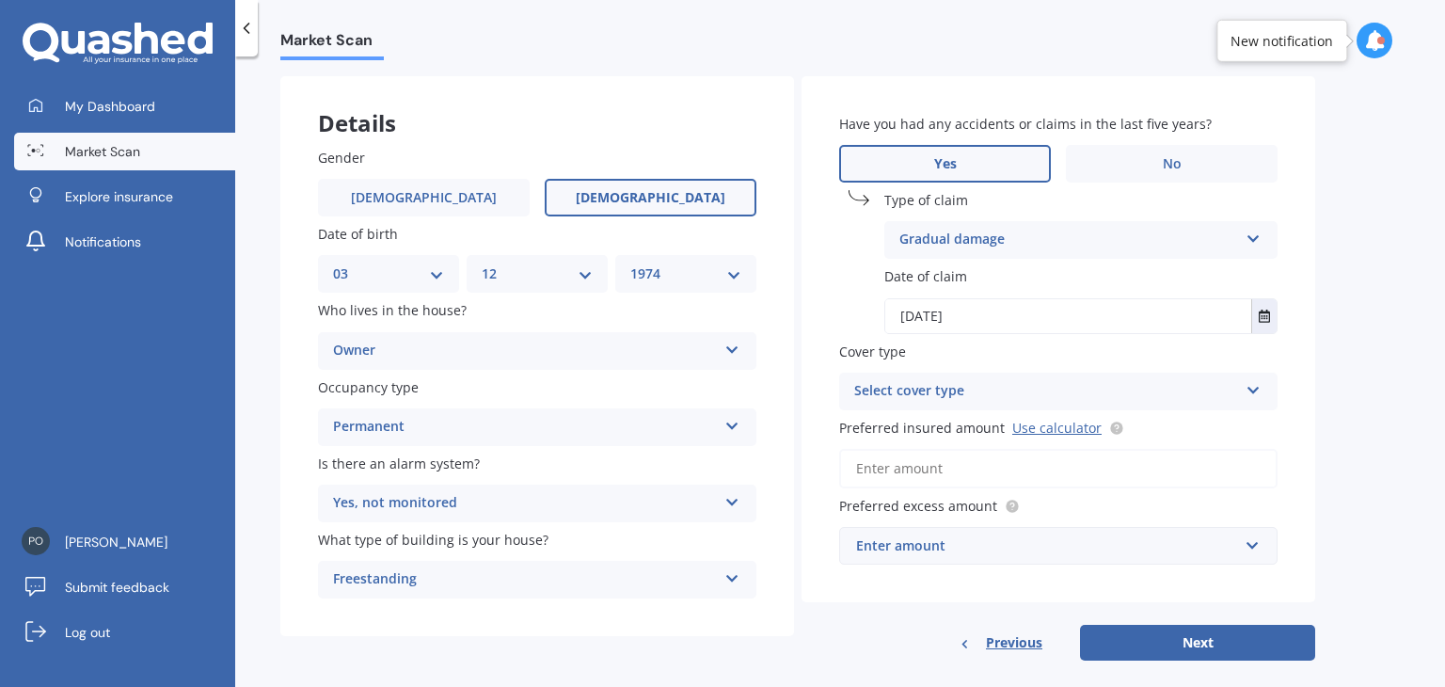
click at [1049, 386] on div "Select cover type" at bounding box center [1046, 391] width 384 height 23
click at [1003, 429] on div "High" at bounding box center [1058, 428] width 436 height 34
click at [967, 465] on input "Preferred insured amount Use calculator" at bounding box center [1058, 469] width 438 height 40
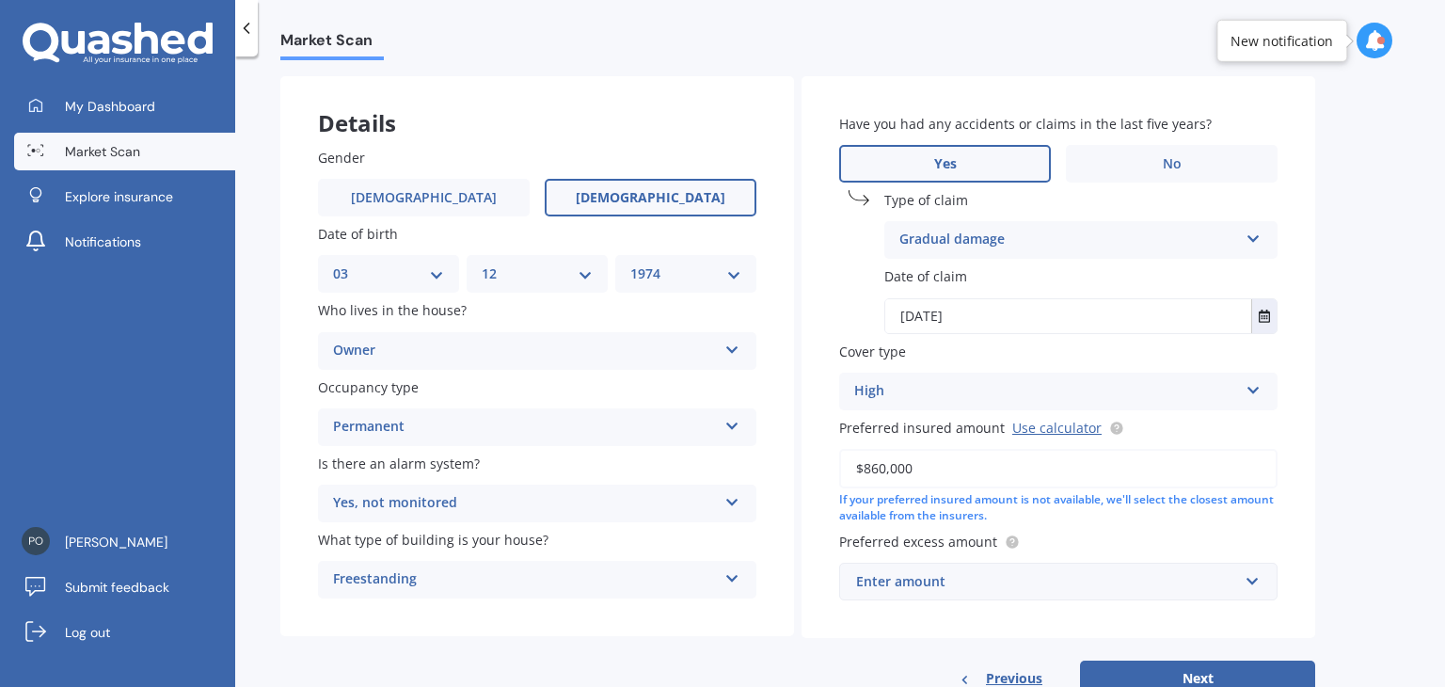
drag, startPoint x: 943, startPoint y: 465, endPoint x: 767, endPoint y: 493, distance: 179.1
click at [767, 493] on div "Details Gender [DEMOGRAPHIC_DATA] [DEMOGRAPHIC_DATA] Date of birth DD 01 02 03 …" at bounding box center [797, 386] width 1035 height 620
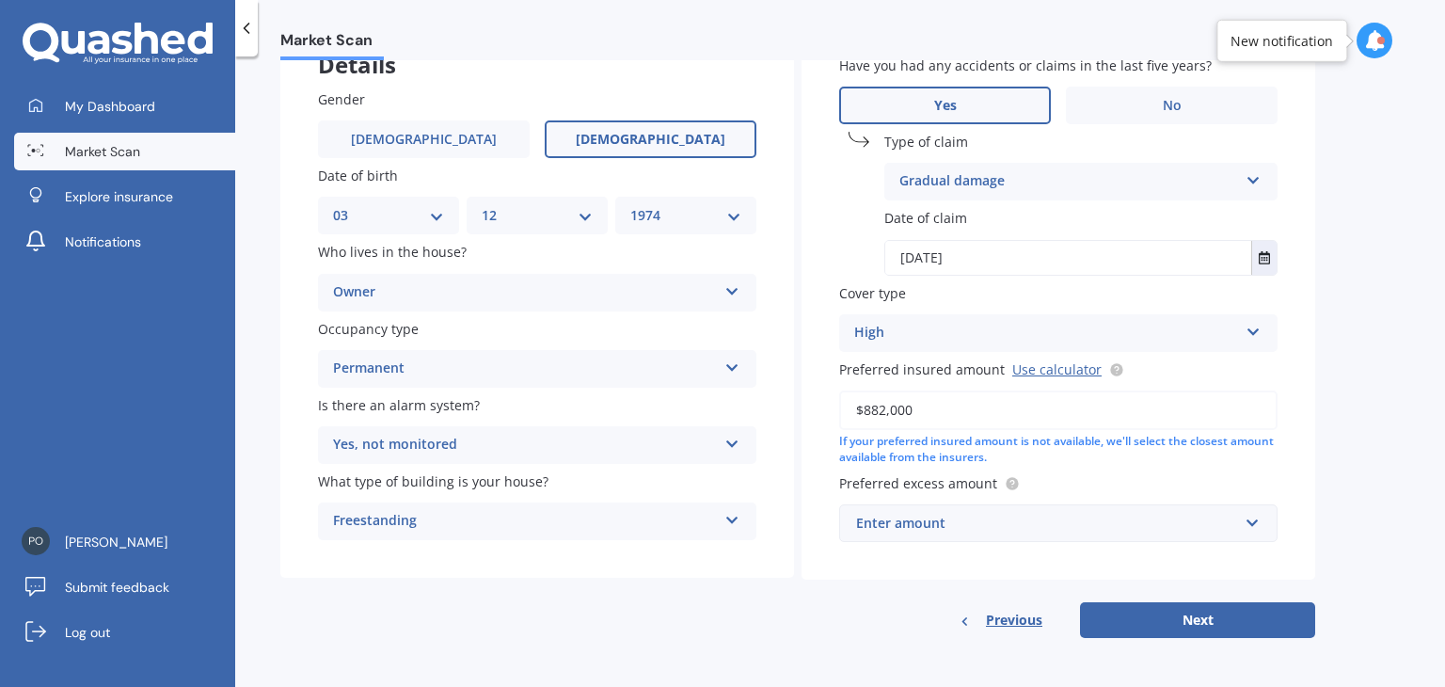
type input "$882,000"
click at [1255, 520] on input "text" at bounding box center [1051, 523] width 421 height 36
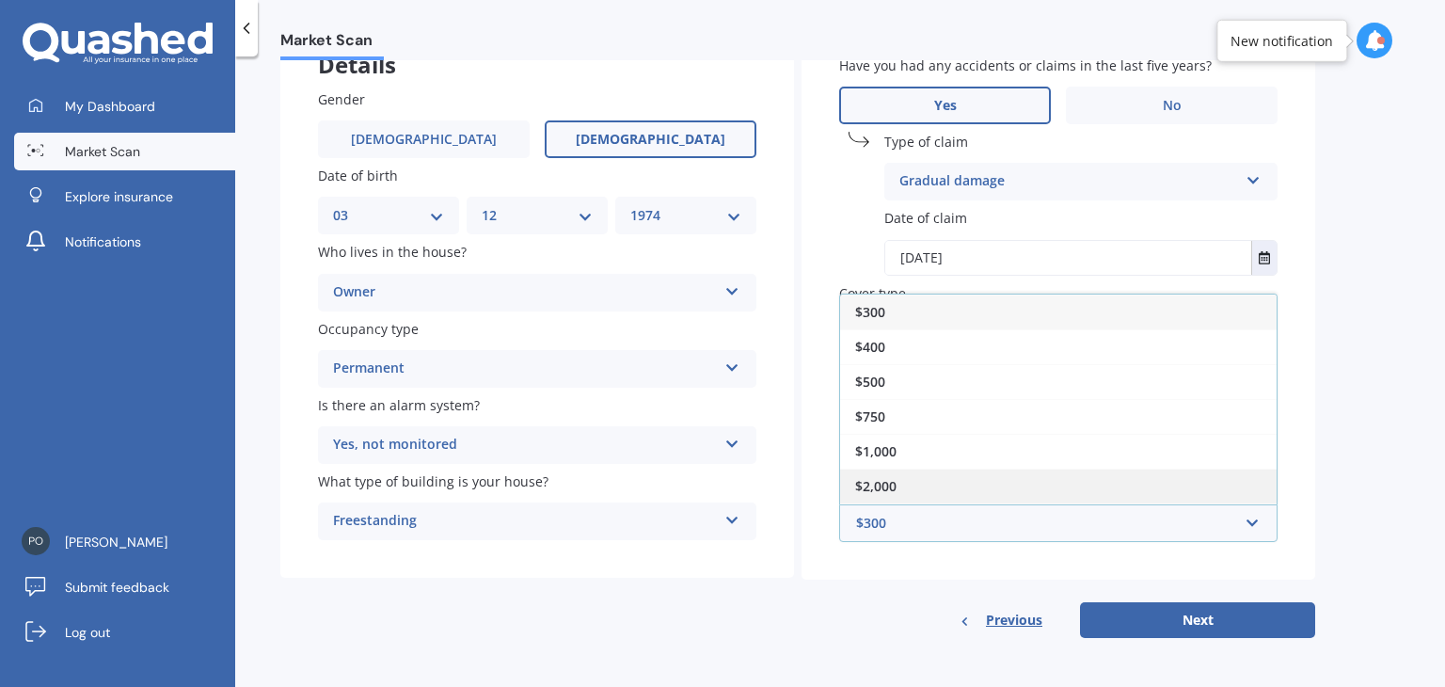
click at [936, 485] on div "$2,000" at bounding box center [1058, 485] width 436 height 35
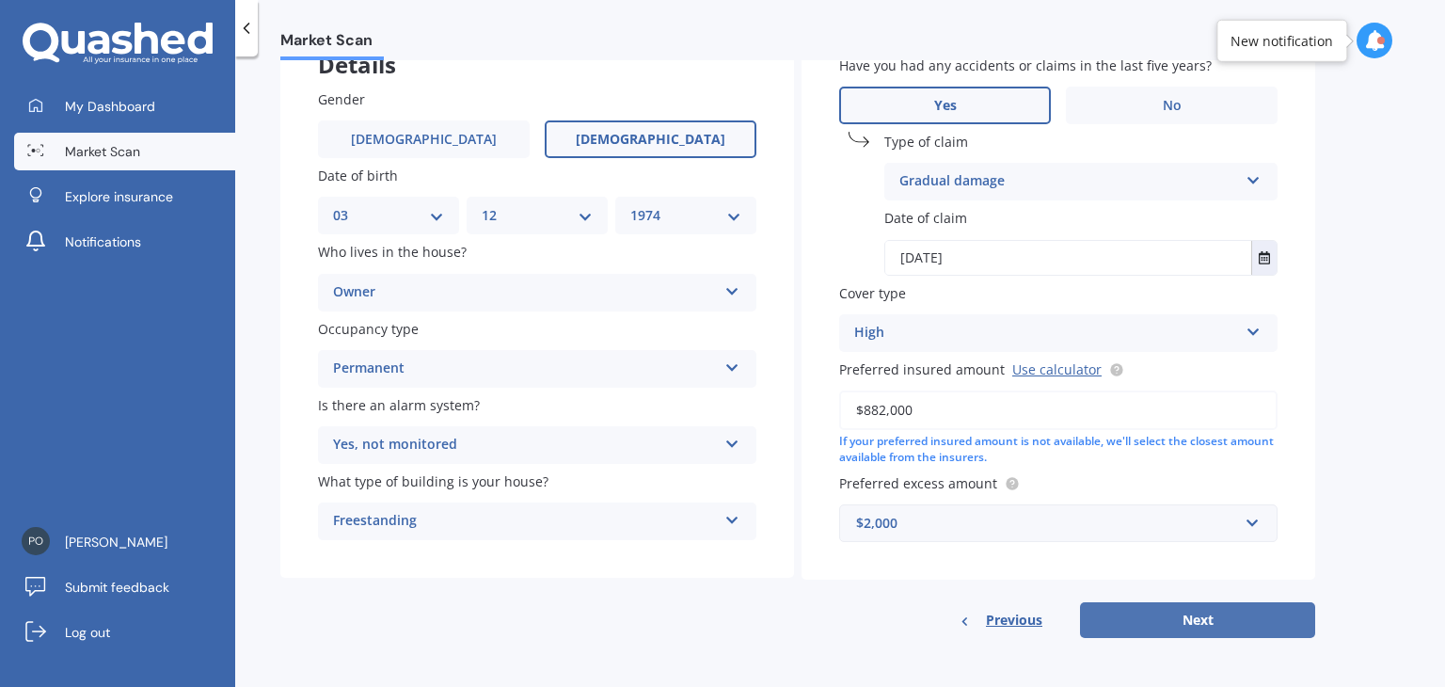
click at [1196, 616] on button "Next" at bounding box center [1197, 620] width 235 height 36
select select "03"
select select "12"
select select "1974"
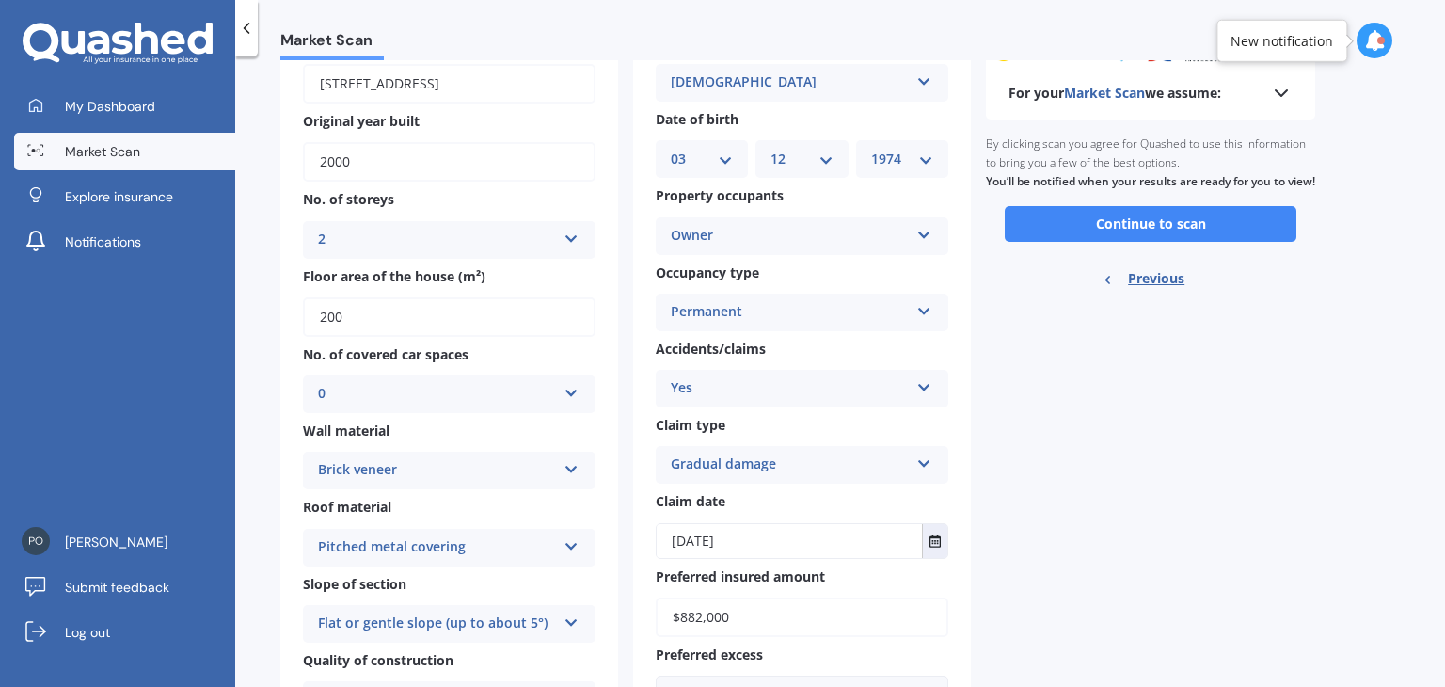
scroll to position [0, 0]
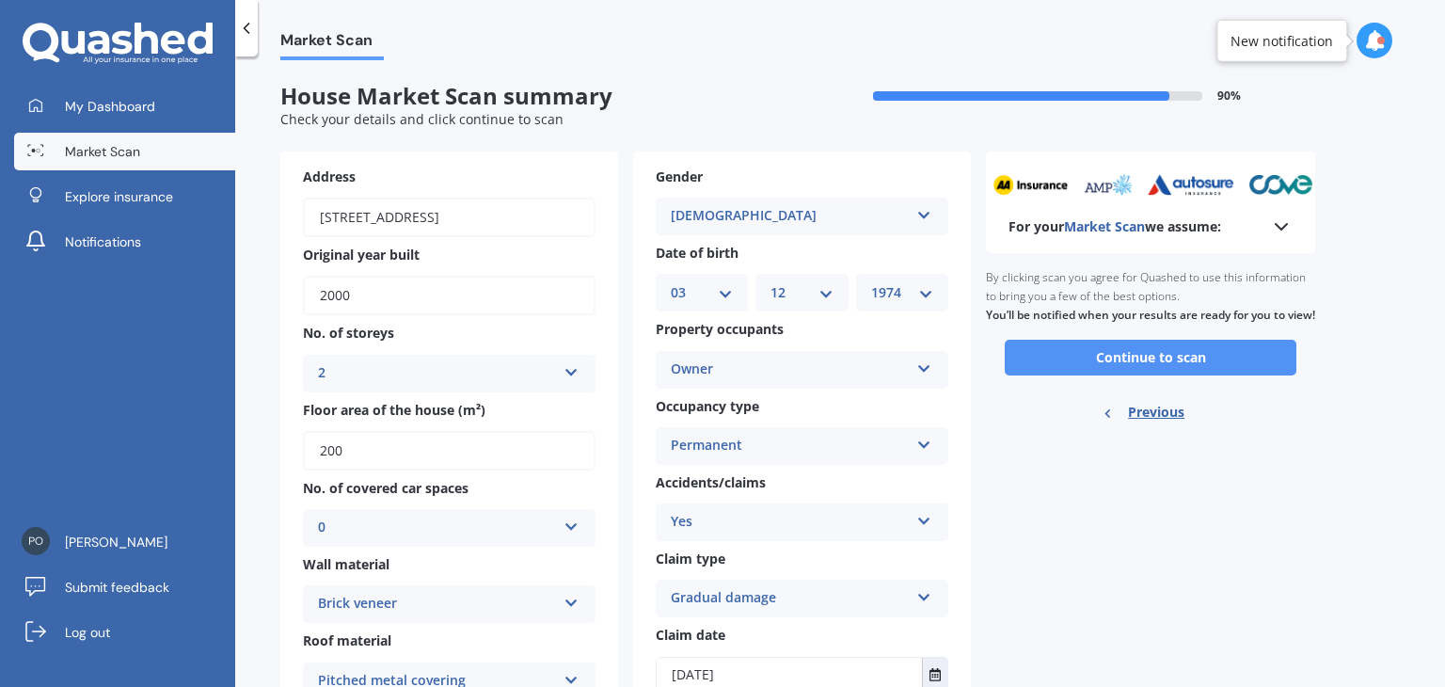
click at [1183, 373] on button "Continue to scan" at bounding box center [1150, 358] width 292 height 36
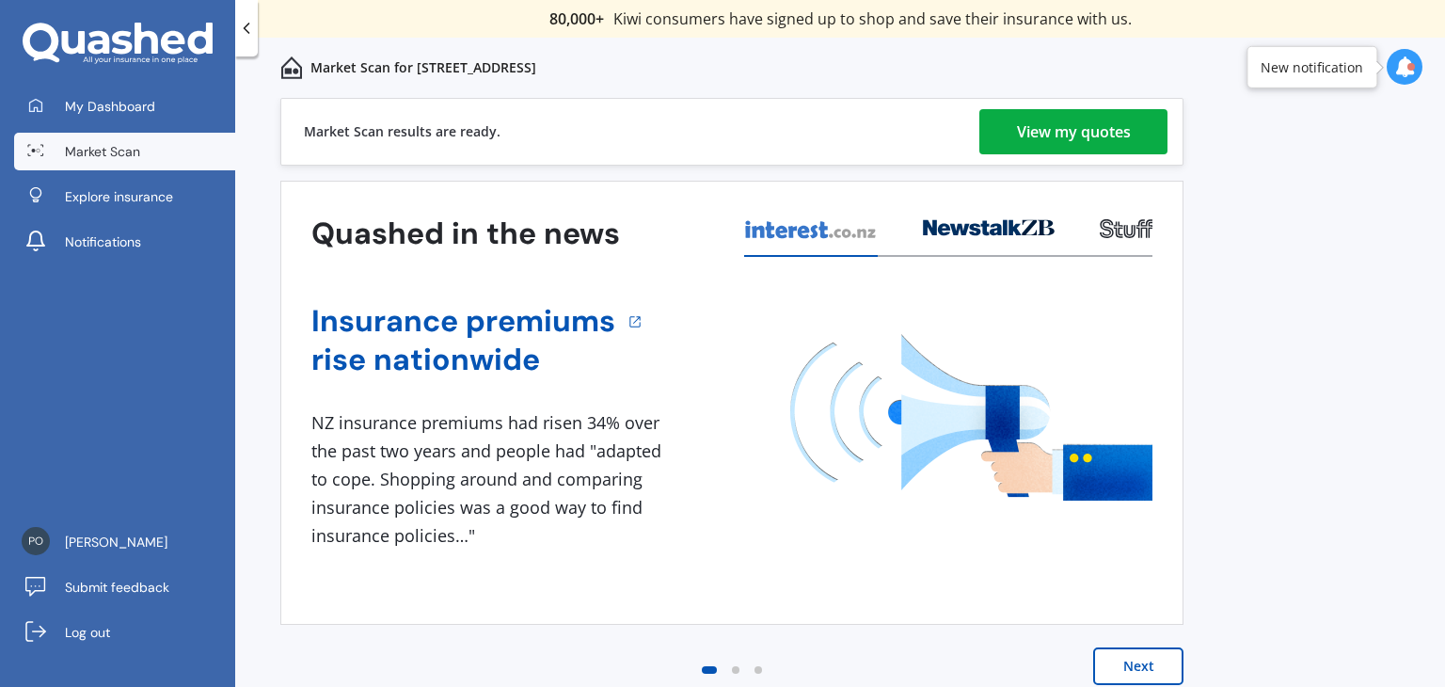
click at [1050, 138] on div "View my quotes" at bounding box center [1074, 131] width 114 height 45
